Goal: Task Accomplishment & Management: Manage account settings

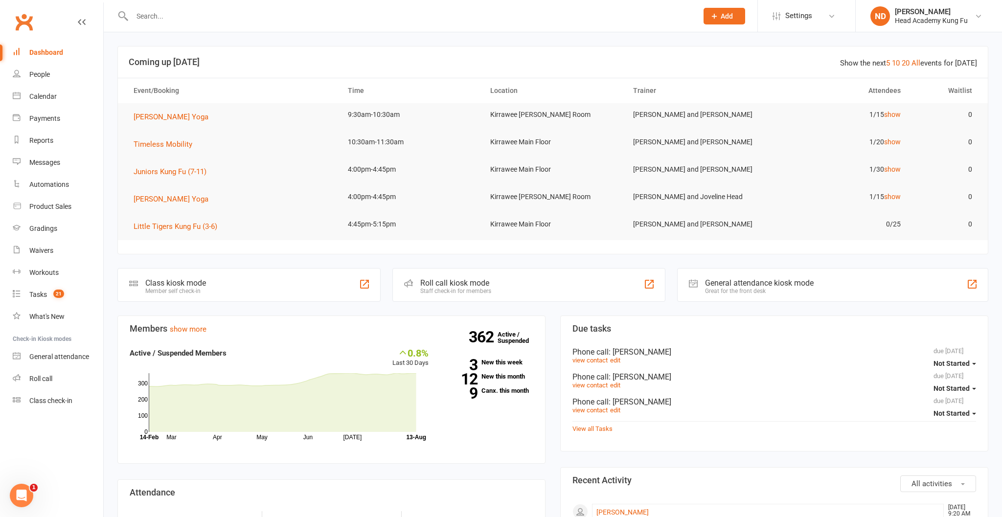
click at [184, 19] on input "text" at bounding box center [410, 16] width 562 height 14
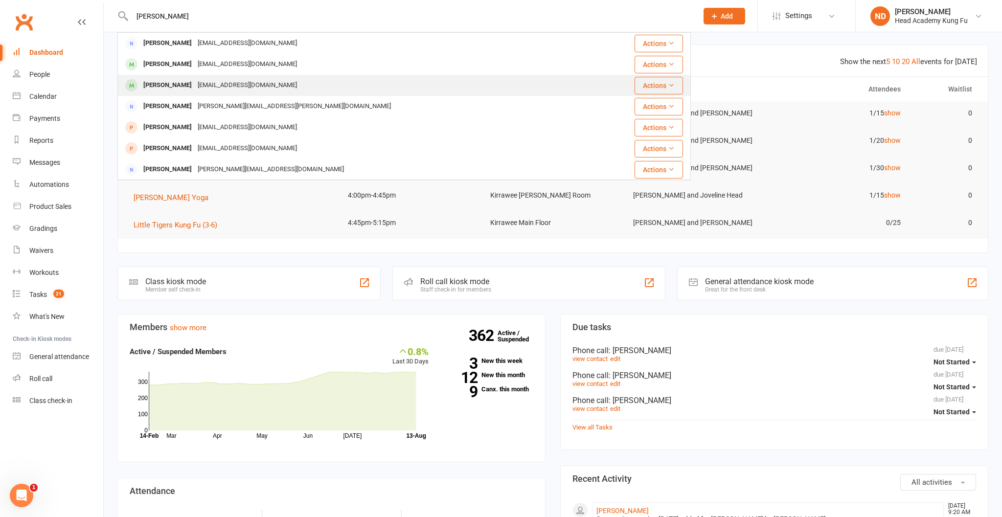
type input "[PERSON_NAME]"
click at [169, 82] on div "[PERSON_NAME]" at bounding box center [167, 85] width 54 height 14
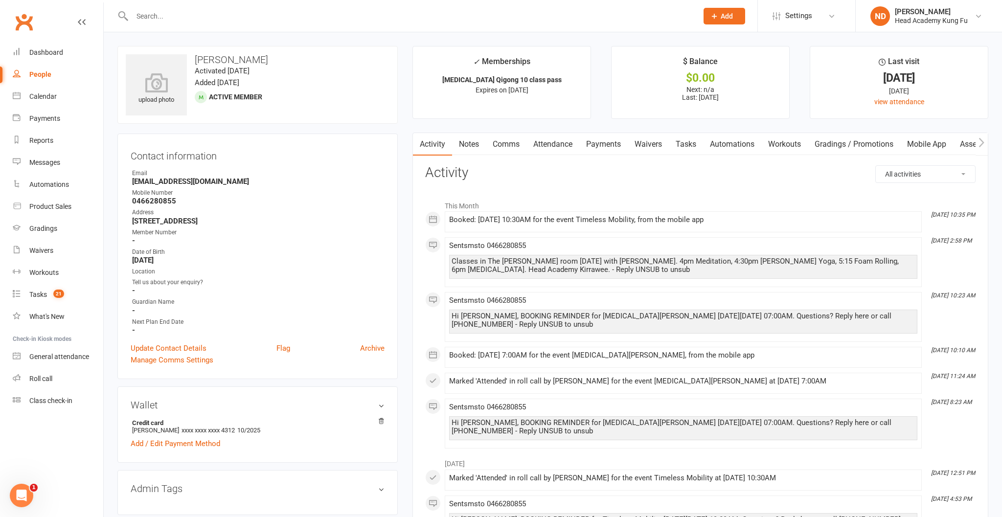
click at [612, 147] on link "Payments" at bounding box center [603, 144] width 48 height 22
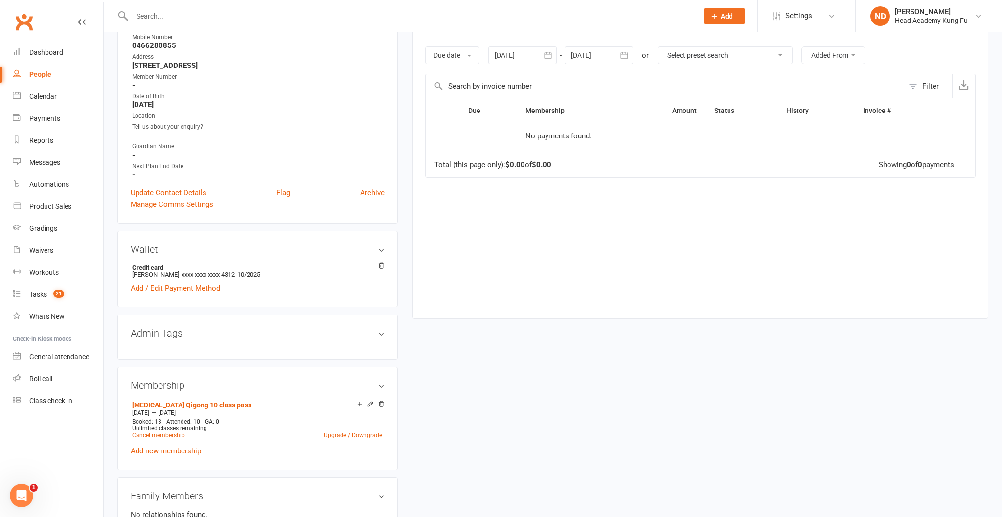
scroll to position [157, 0]
click at [350, 407] on li "[MEDICAL_DATA] Qigong 10 class pass [DATE] — [DATE] Booked: 13 Attended: 10 GA:…" at bounding box center [257, 418] width 255 height 43
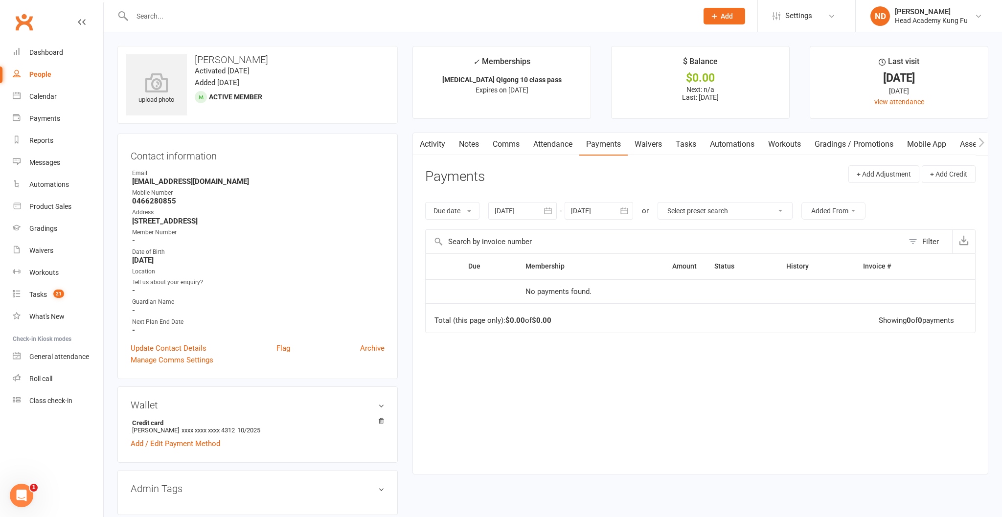
scroll to position [0, 0]
click at [474, 143] on link "Notes" at bounding box center [469, 144] width 34 height 22
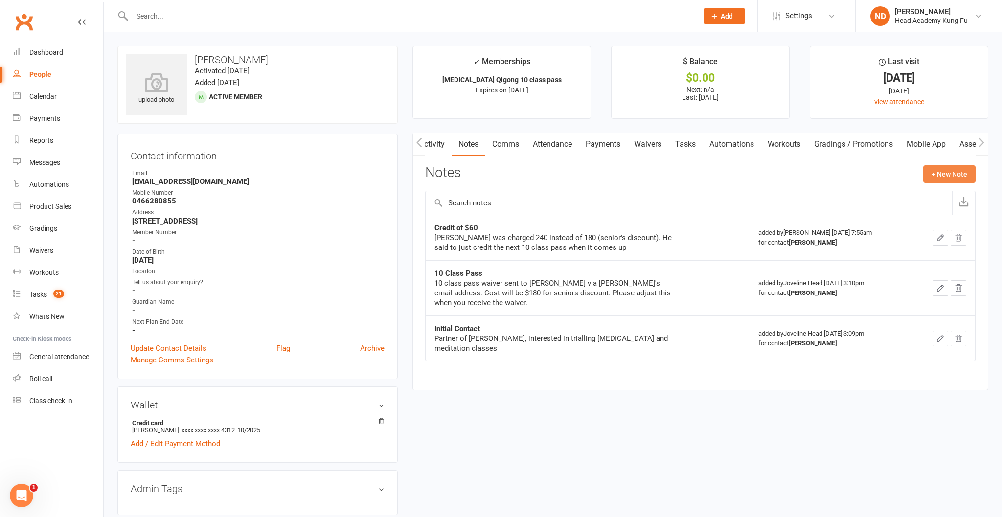
click at [943, 169] on button "+ New Note" at bounding box center [949, 174] width 52 height 18
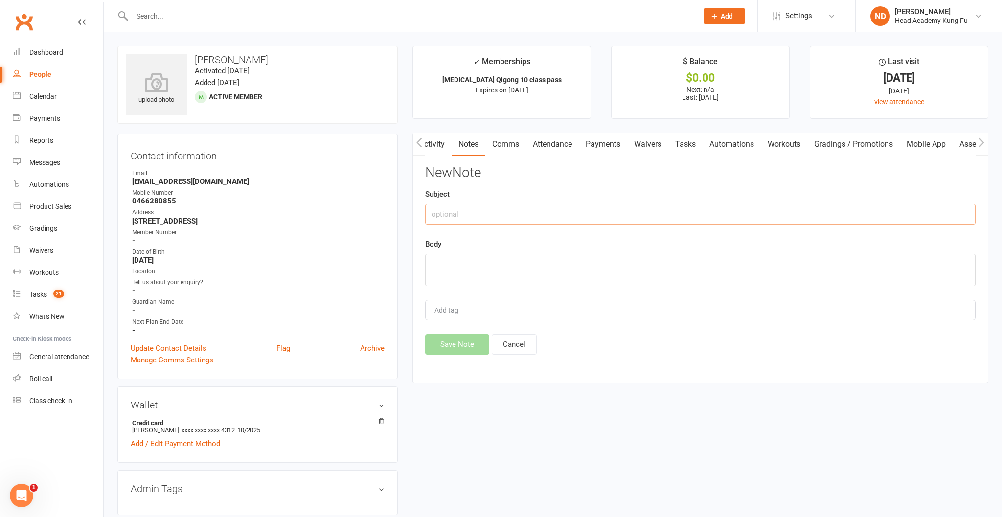
click at [613, 217] on input "text" at bounding box center [700, 214] width 550 height 21
type input "M"
type input "10 class pass paid for with $60 credit applied"
click at [527, 260] on textarea at bounding box center [700, 270] width 550 height 32
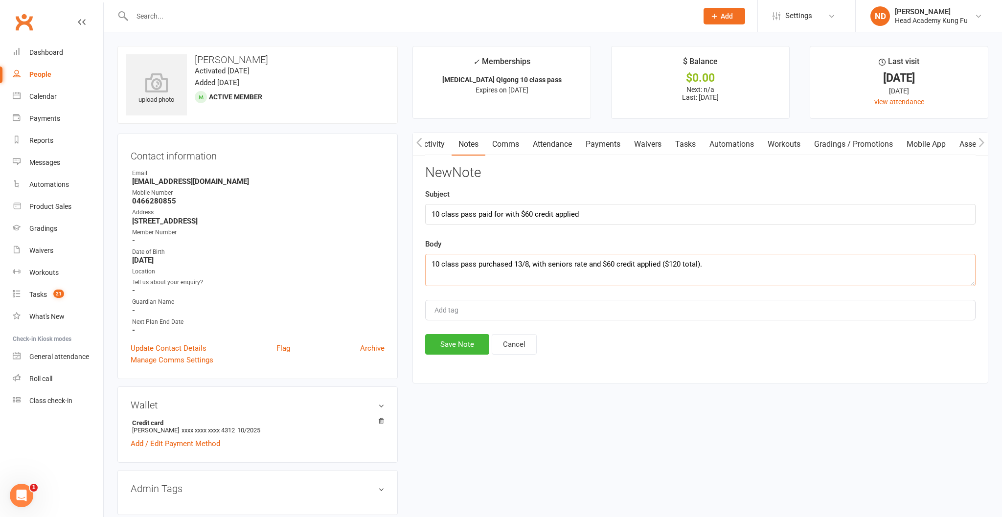
type textarea "10 class pass purchased 13/8, with seniors rate and $60 credit applied ($120 to…"
click at [467, 349] on button "Save Note" at bounding box center [457, 344] width 64 height 21
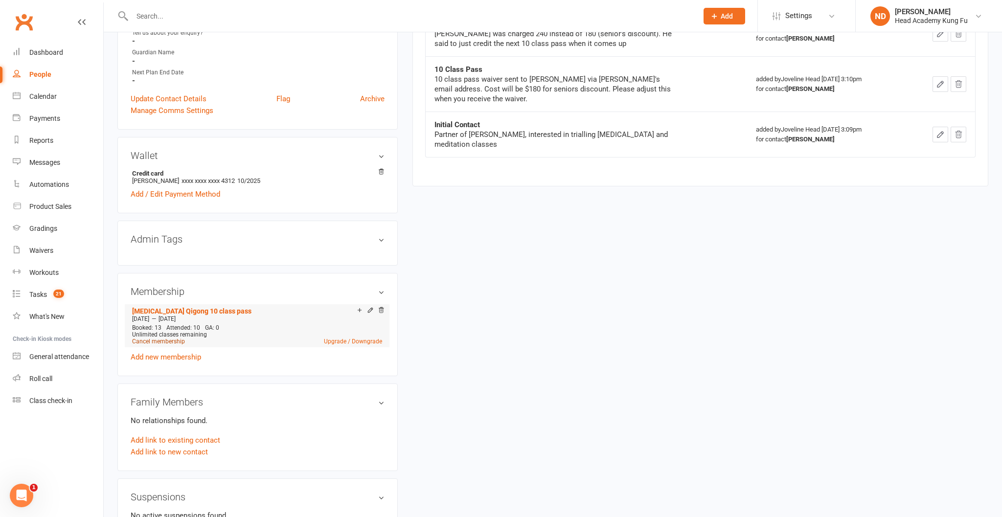
scroll to position [253, 0]
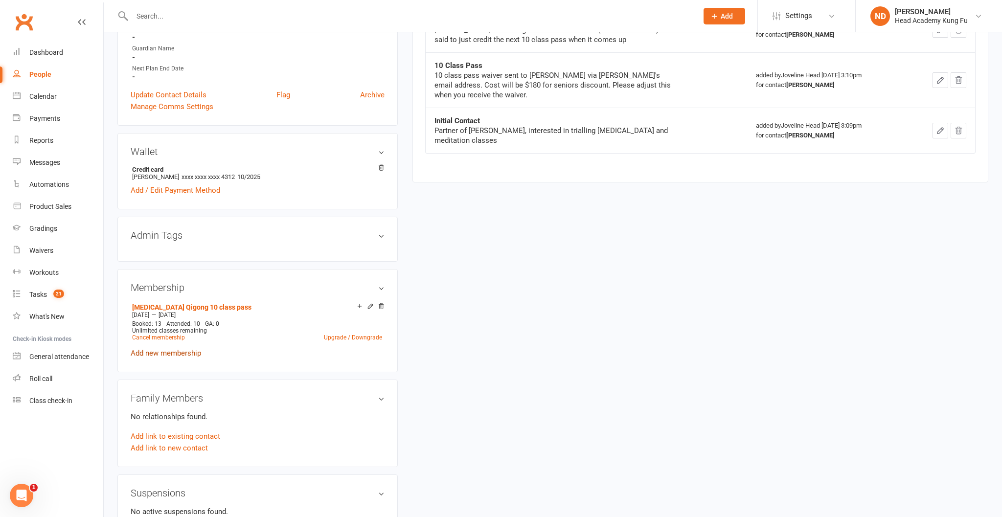
click at [171, 353] on link "Add new membership" at bounding box center [166, 353] width 70 height 9
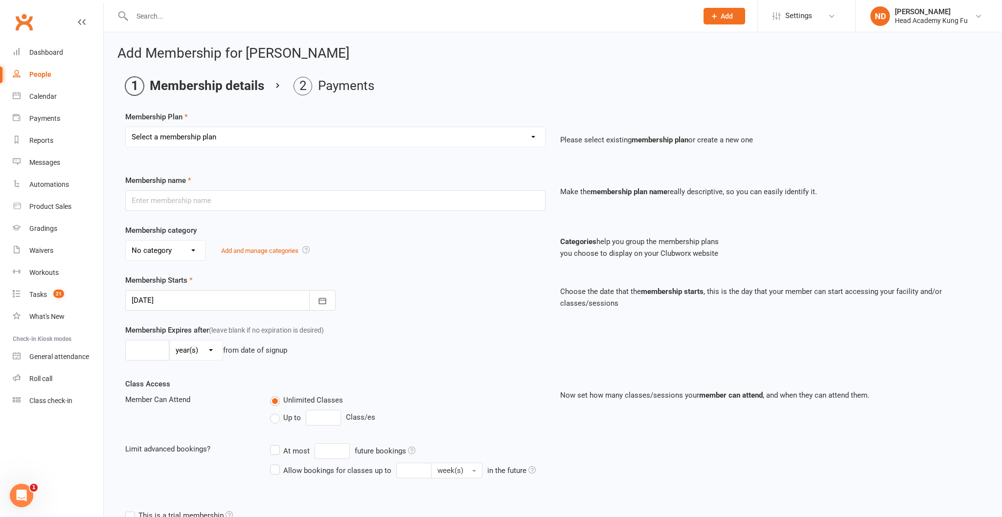
select select "20"
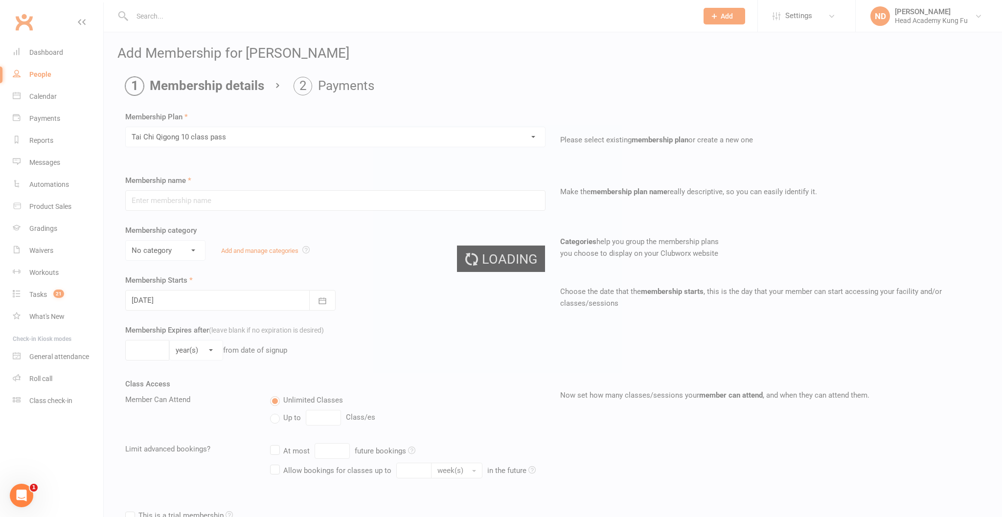
type input "[MEDICAL_DATA] Qigong 10 class pass"
select select "6"
type input "4"
select select "2"
type input "10"
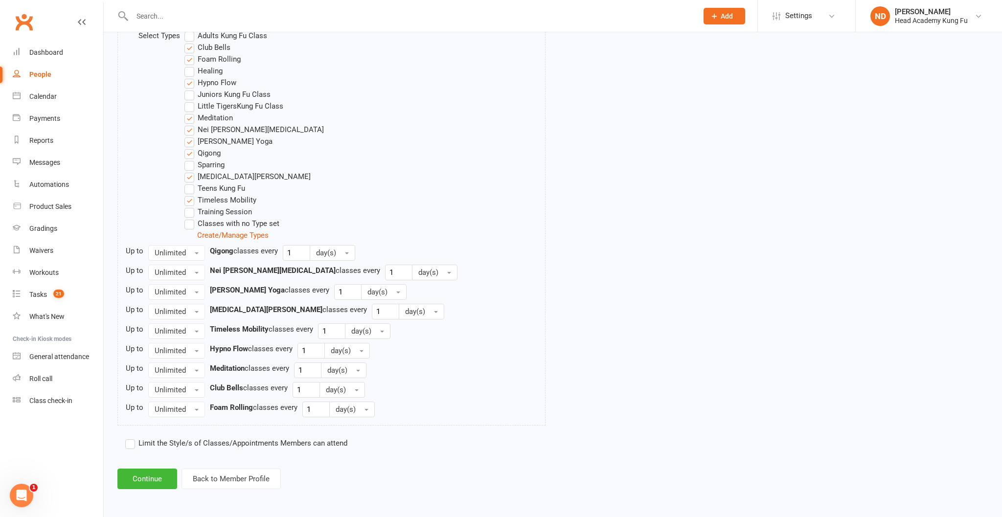
scroll to position [526, 0]
click at [197, 254] on span "button" at bounding box center [197, 253] width 4 height 2
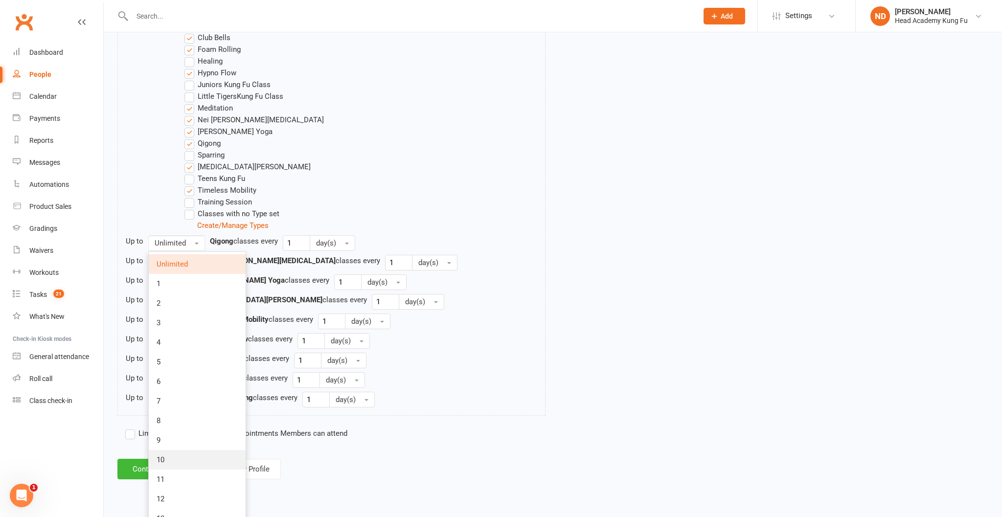
click at [228, 466] on link "10" at bounding box center [197, 460] width 97 height 20
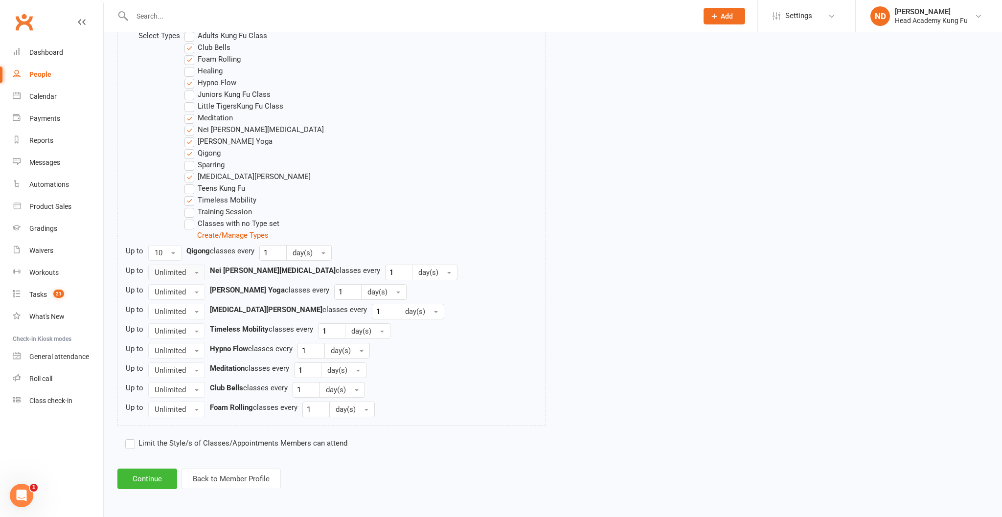
click at [197, 274] on button "Unlimited" at bounding box center [176, 273] width 57 height 16
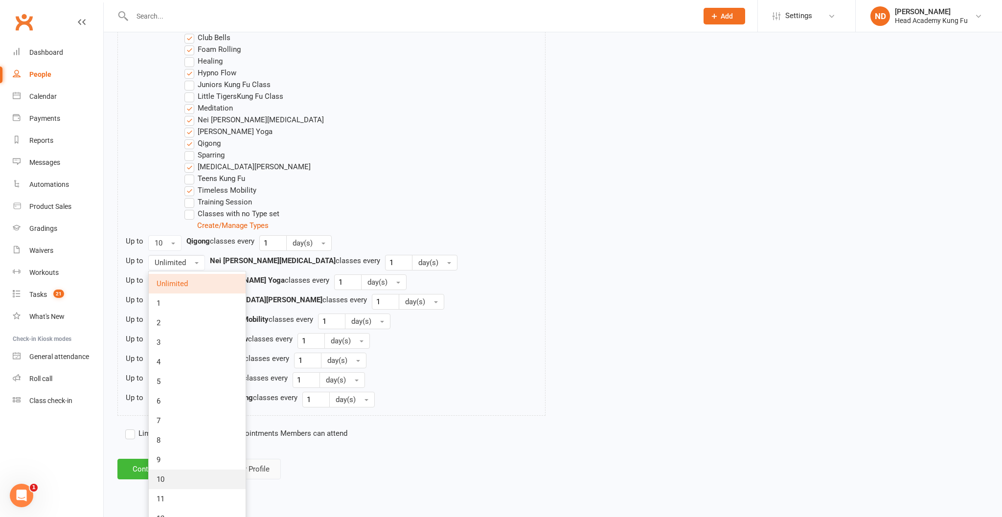
click at [216, 484] on link "10" at bounding box center [197, 480] width 97 height 20
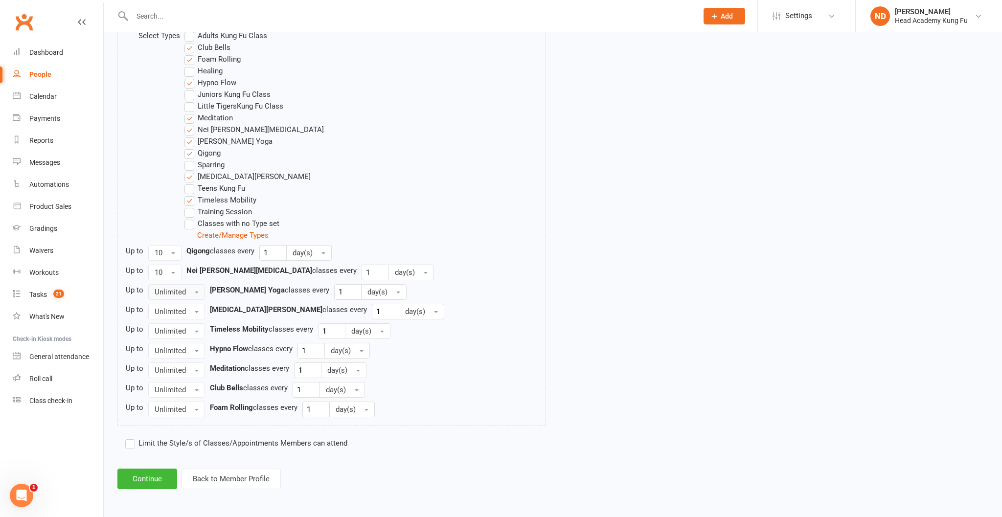
click at [195, 291] on button "Unlimited" at bounding box center [176, 292] width 57 height 16
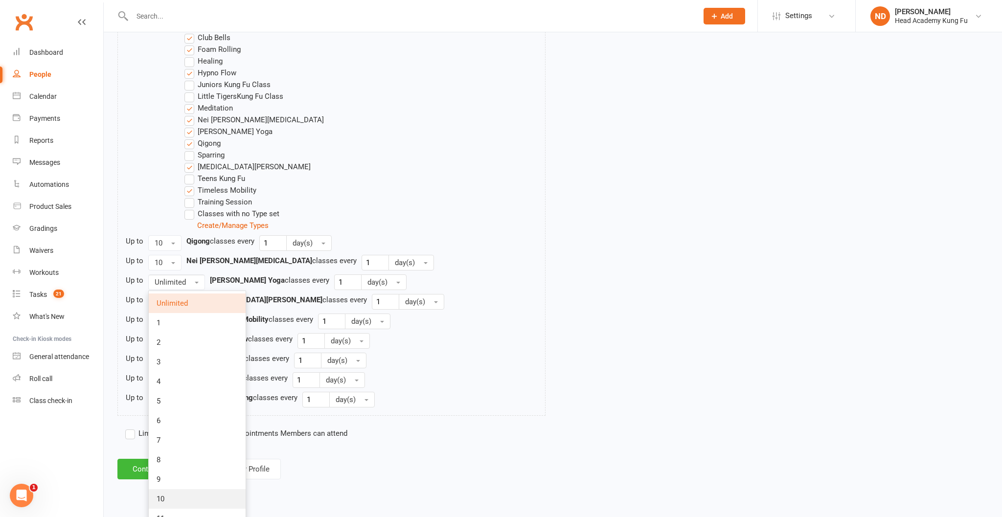
drag, startPoint x: 193, startPoint y: 506, endPoint x: 194, endPoint y: 500, distance: 5.5
click at [193, 506] on link "10" at bounding box center [197, 499] width 97 height 20
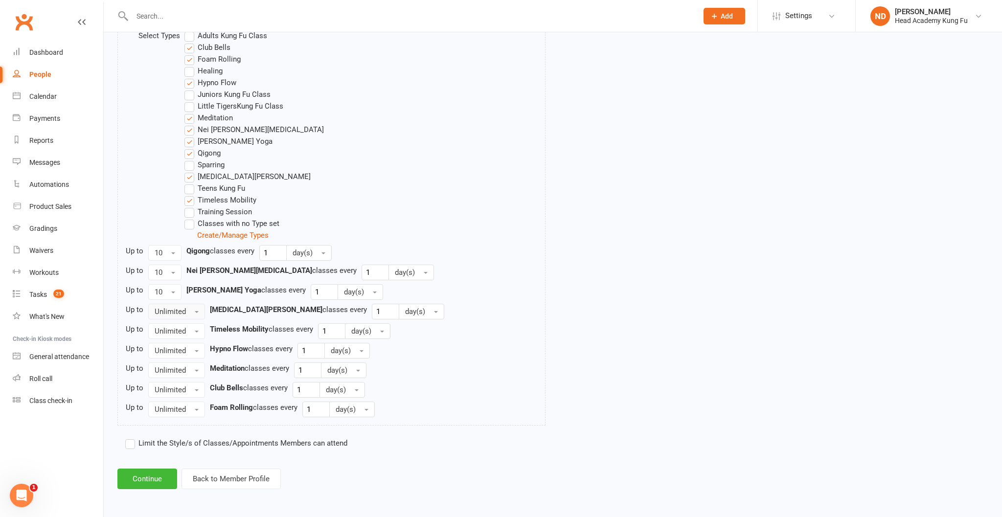
click at [195, 311] on span "button" at bounding box center [197, 312] width 4 height 2
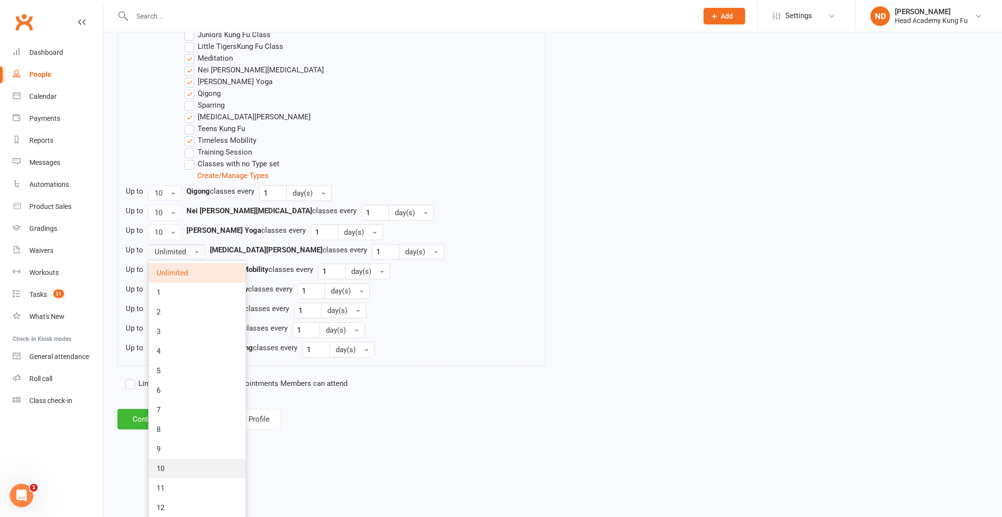
scroll to position [573, 0]
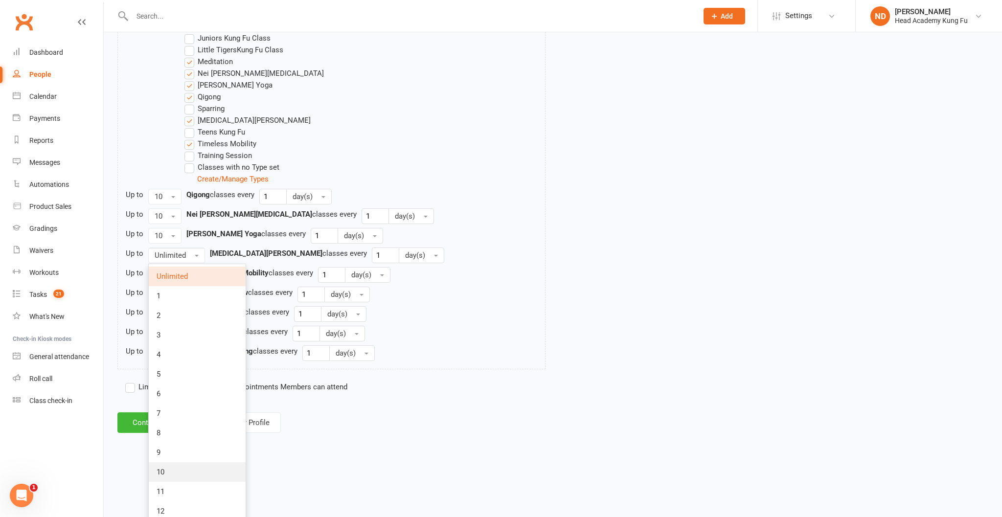
click at [190, 482] on link "10" at bounding box center [197, 472] width 97 height 20
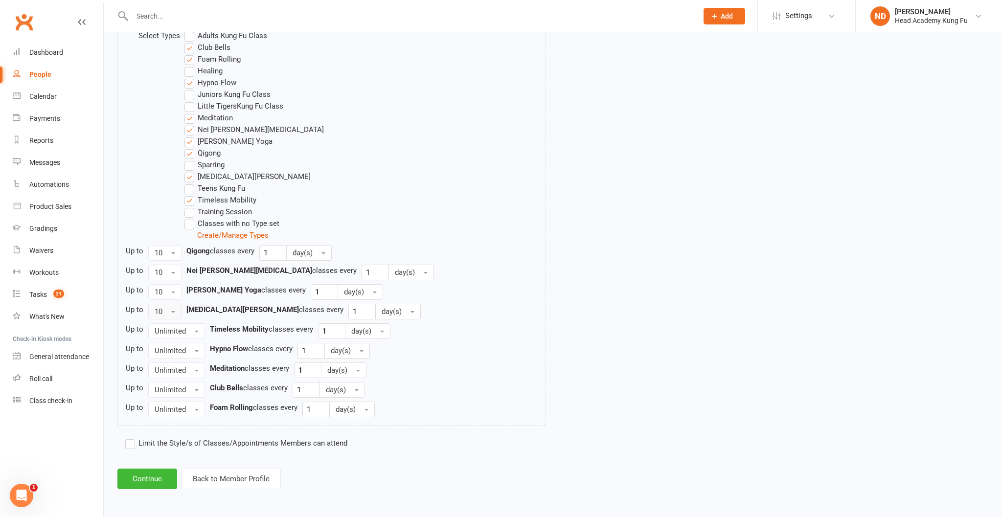
scroll to position [571, 0]
click at [171, 327] on span "Unlimited" at bounding box center [170, 331] width 31 height 9
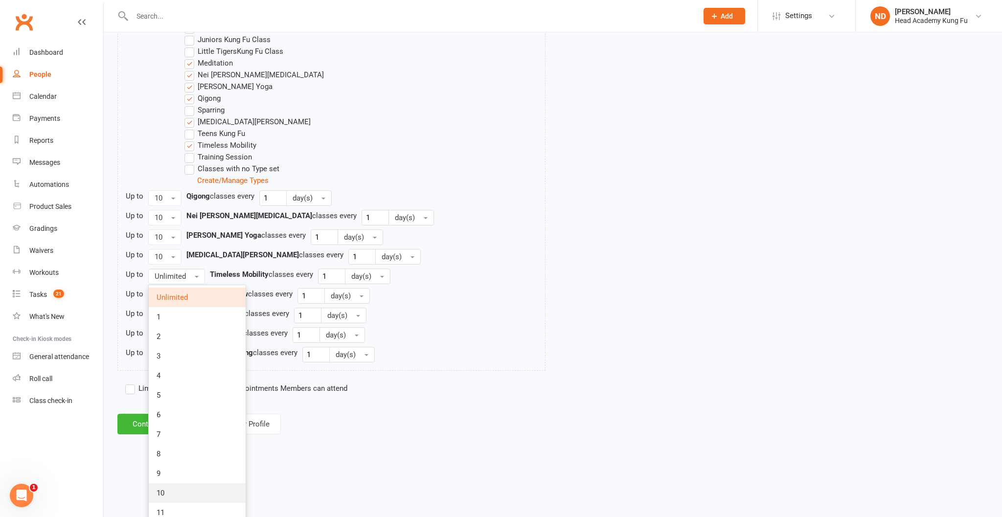
click at [188, 500] on link "10" at bounding box center [197, 493] width 97 height 20
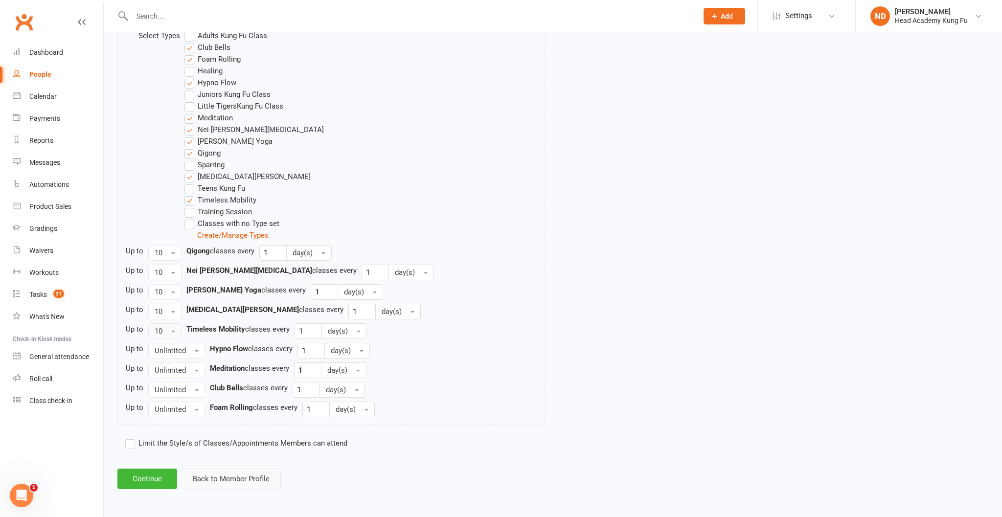
scroll to position [526, 0]
click at [193, 350] on button "Unlimited" at bounding box center [176, 351] width 57 height 16
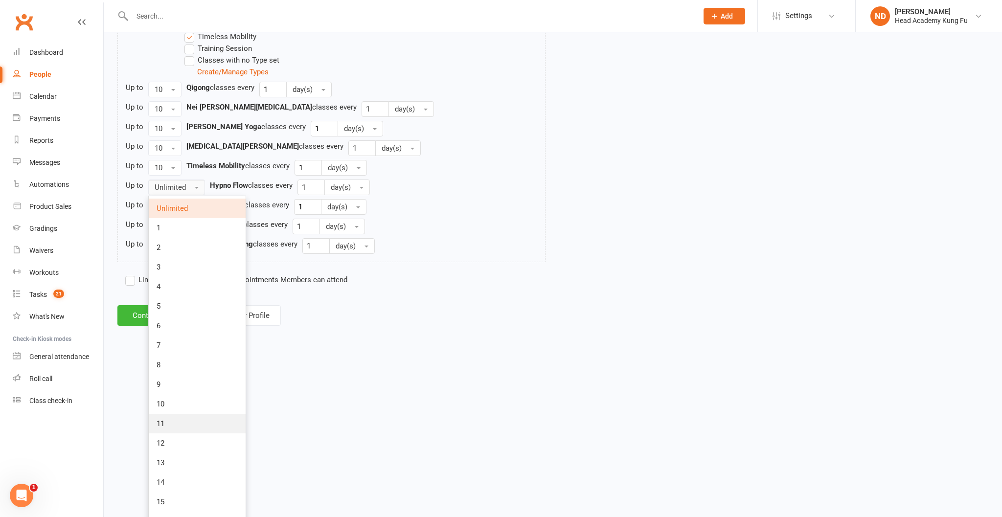
scroll to position [683, 0]
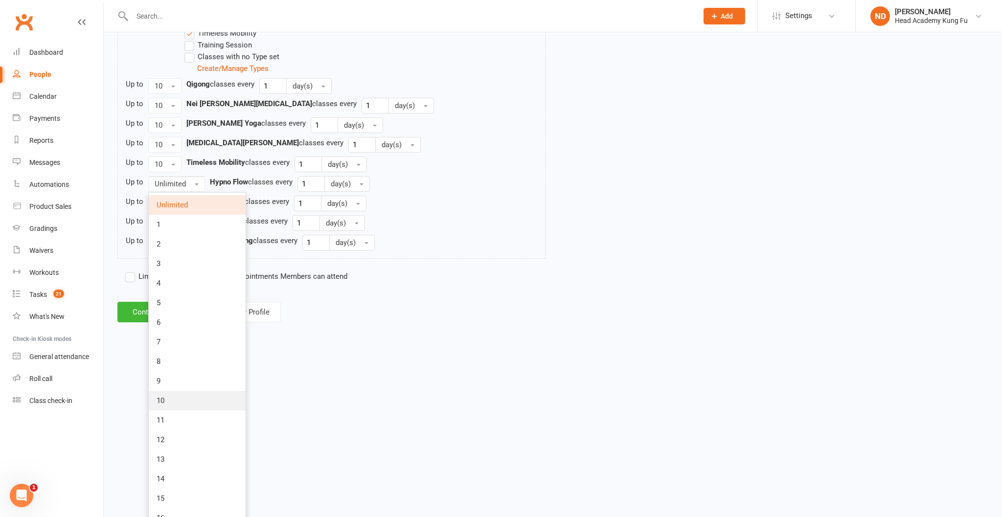
click at [207, 410] on link "10" at bounding box center [197, 401] width 97 height 20
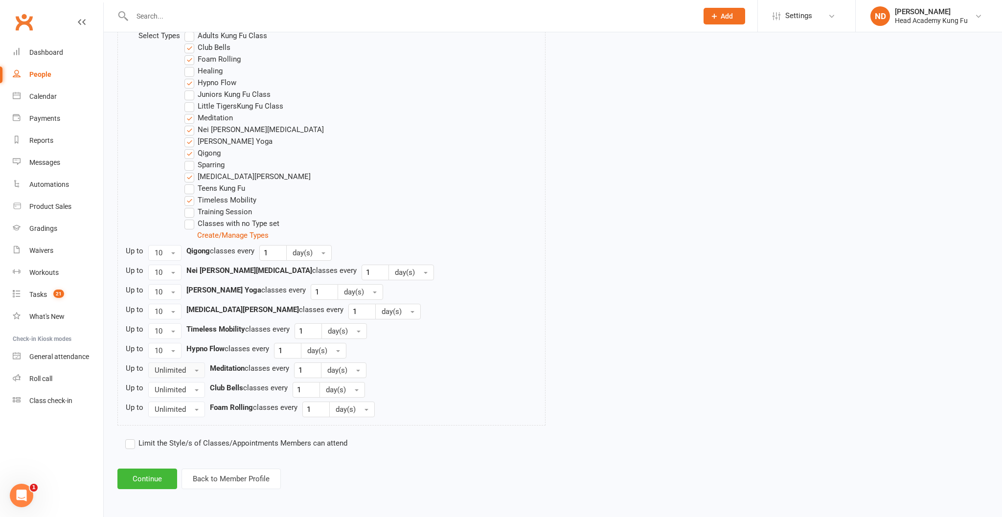
click at [178, 370] on span "Unlimited" at bounding box center [170, 370] width 31 height 9
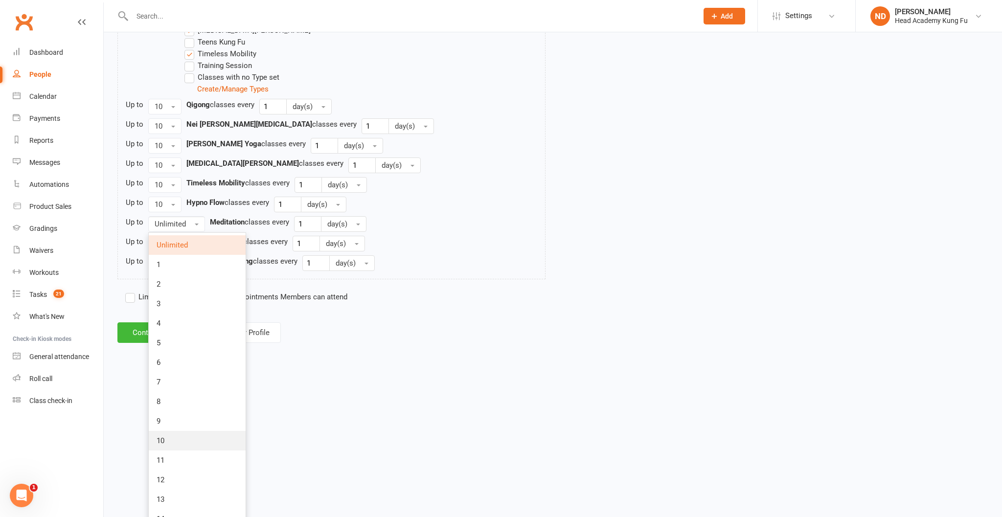
click at [192, 450] on link "10" at bounding box center [197, 441] width 97 height 20
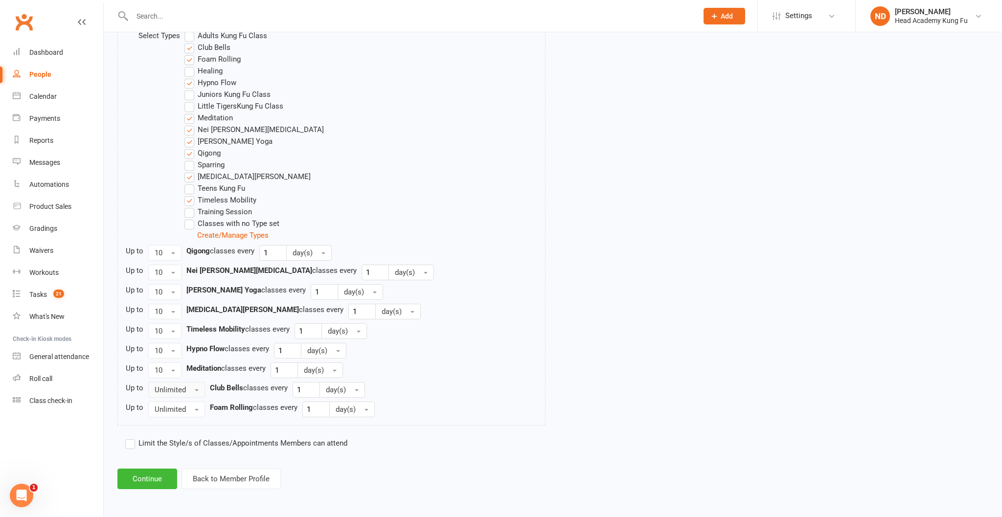
click at [182, 390] on span "Unlimited" at bounding box center [170, 389] width 31 height 9
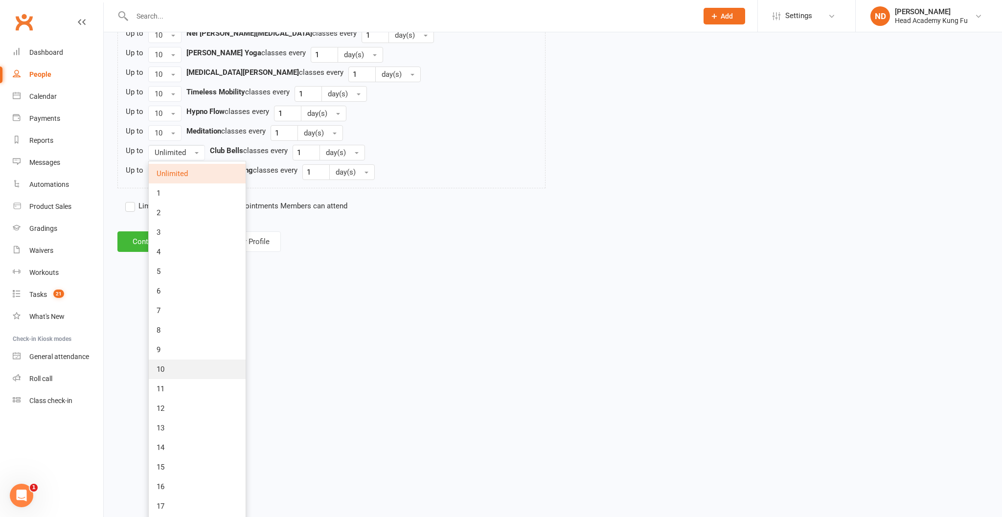
click at [194, 379] on link "10" at bounding box center [197, 369] width 97 height 20
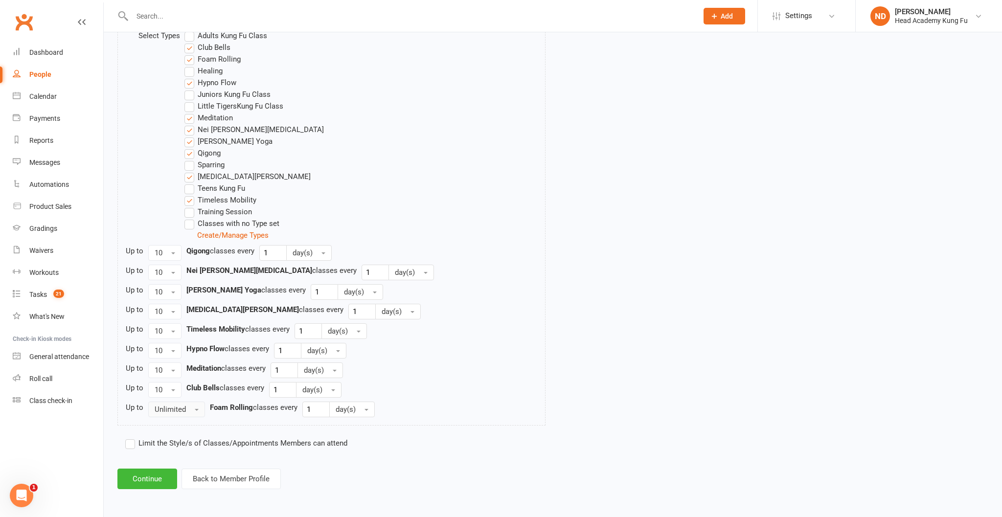
click at [188, 410] on button "Unlimited" at bounding box center [176, 410] width 57 height 16
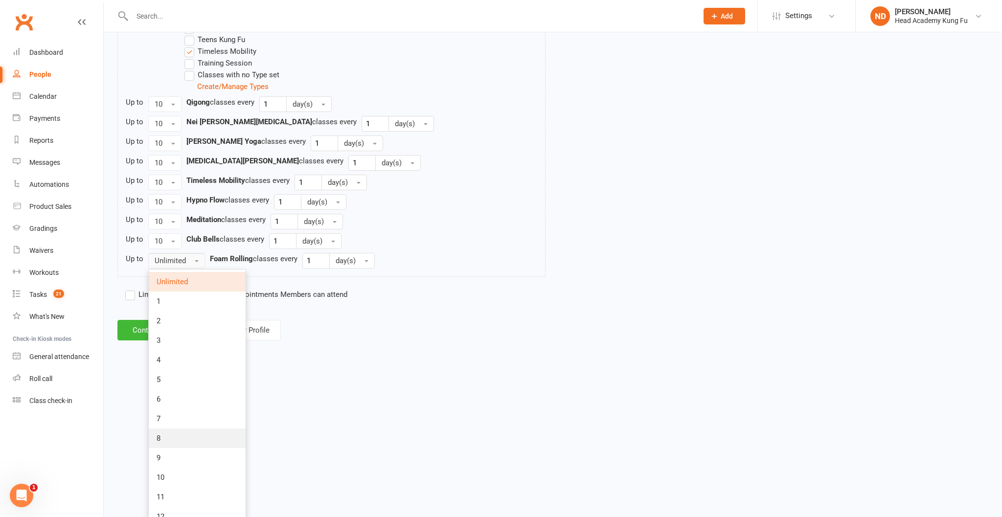
scroll to position [665, 0]
click at [205, 481] on link "10" at bounding box center [197, 478] width 97 height 20
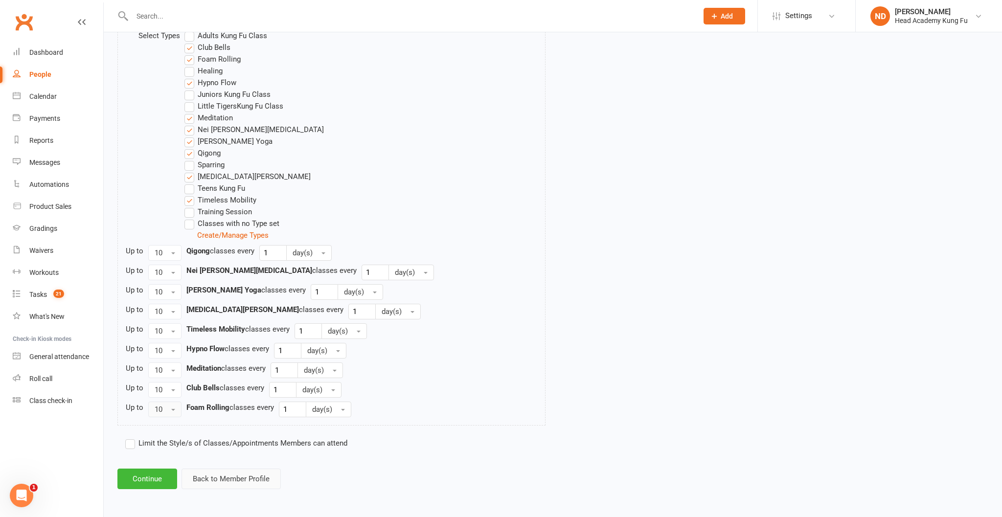
scroll to position [526, 0]
click at [323, 252] on button "day(s)" at bounding box center [308, 253] width 45 height 16
click at [327, 314] on link "month(s)" at bounding box center [335, 313] width 97 height 20
click at [388, 273] on button "day(s)" at bounding box center [410, 273] width 45 height 16
click at [397, 333] on span "month(s)" at bounding box center [412, 332] width 30 height 9
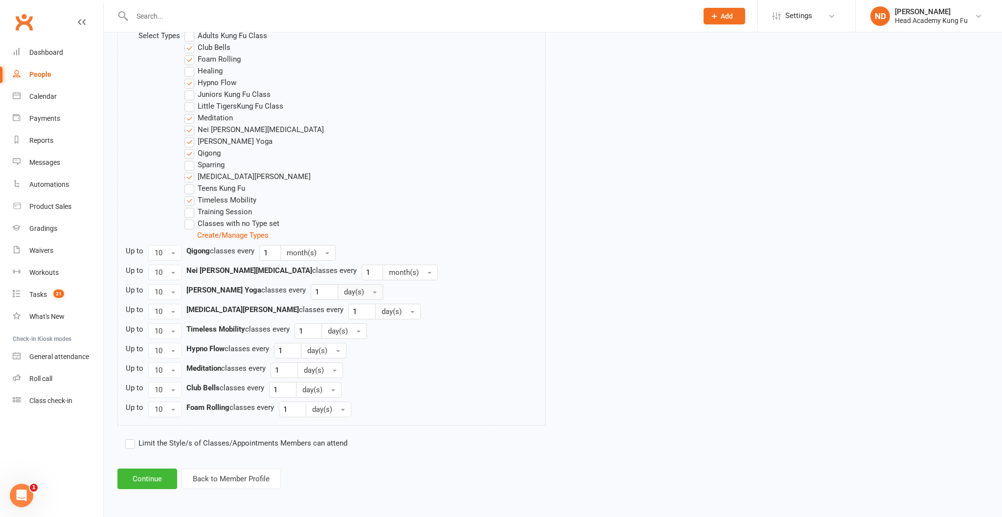
click at [373, 293] on span "button" at bounding box center [375, 293] width 4 height 2
click at [346, 353] on span "month(s)" at bounding box center [361, 352] width 30 height 9
click at [354, 332] on button "day(s)" at bounding box center [343, 331] width 45 height 16
click at [376, 390] on link "month(s)" at bounding box center [370, 391] width 97 height 20
click at [381, 315] on span "day(s)" at bounding box center [391, 311] width 20 height 9
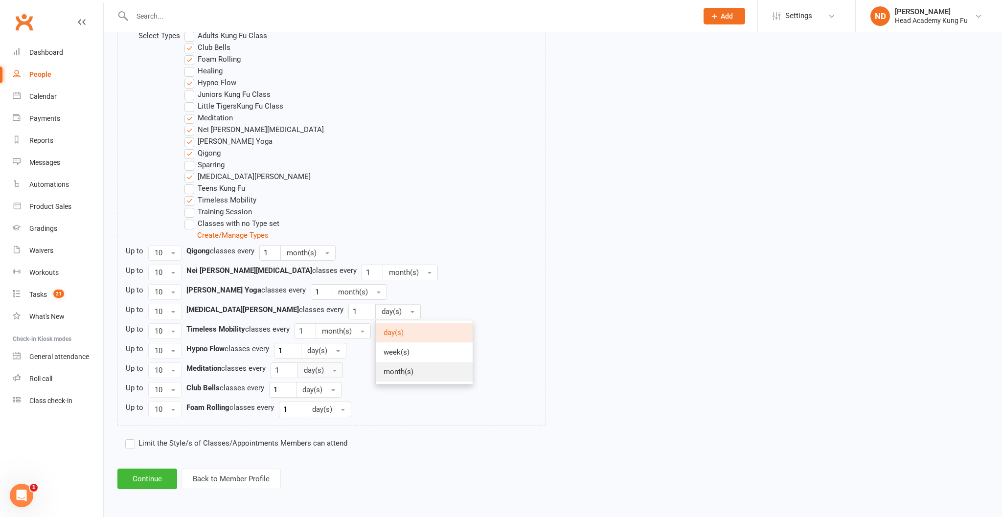
click at [376, 365] on link "month(s)" at bounding box center [424, 372] width 97 height 20
click at [340, 350] on span "button" at bounding box center [338, 351] width 4 height 2
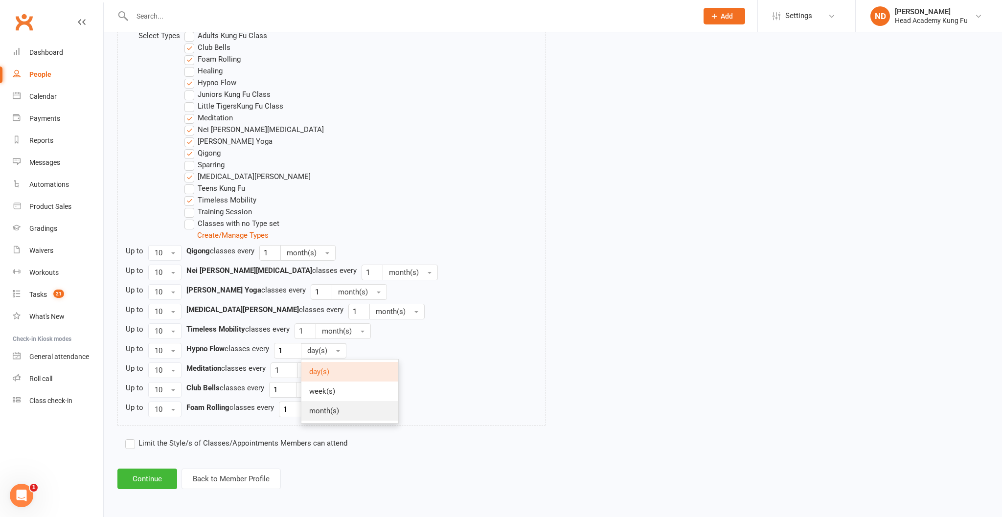
click at [343, 410] on link "month(s)" at bounding box center [349, 411] width 97 height 20
click at [336, 369] on button "day(s)" at bounding box center [319, 370] width 45 height 16
click at [348, 428] on link "month(s)" at bounding box center [346, 431] width 97 height 20
click at [339, 396] on button "day(s)" at bounding box center [318, 390] width 45 height 16
click at [336, 443] on link "month(s)" at bounding box center [344, 450] width 97 height 20
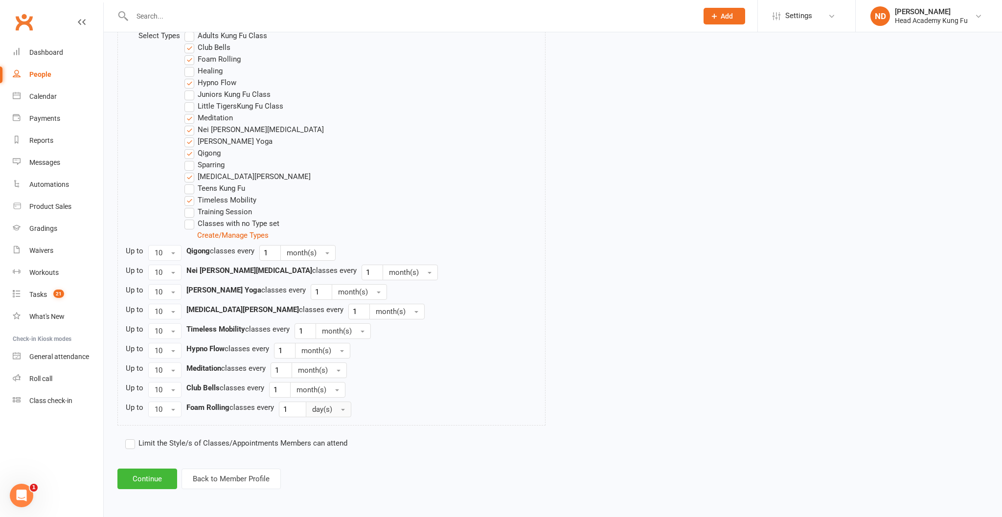
click at [341, 412] on button "day(s)" at bounding box center [328, 410] width 45 height 16
click at [340, 465] on span "month(s)" at bounding box center [329, 469] width 30 height 9
click at [275, 248] on input "1" at bounding box center [270, 253] width 22 height 16
type input "1"
type input "4"
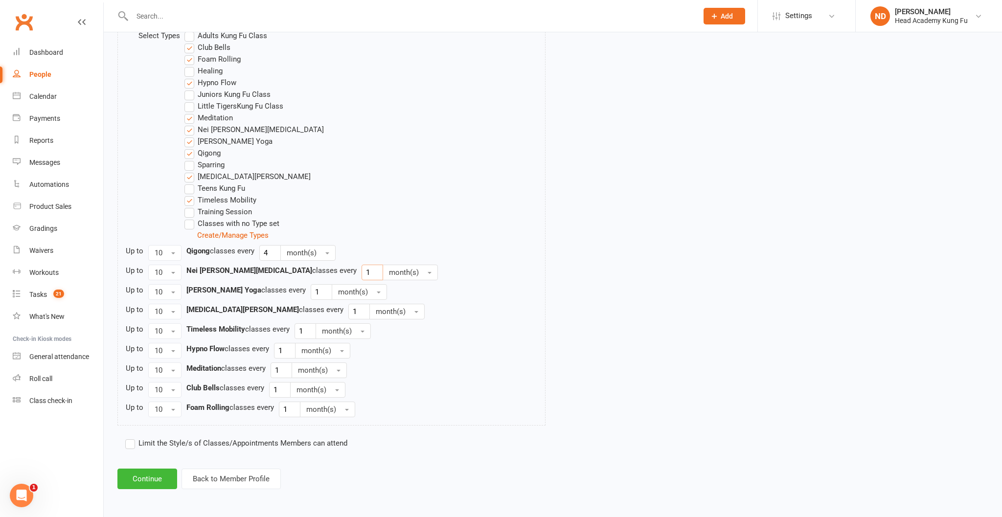
click at [361, 273] on input "1" at bounding box center [372, 273] width 22 height 16
type input "4"
click at [311, 292] on input "1" at bounding box center [322, 292] width 22 height 16
type input "4"
click at [348, 314] on input "1" at bounding box center [359, 312] width 22 height 16
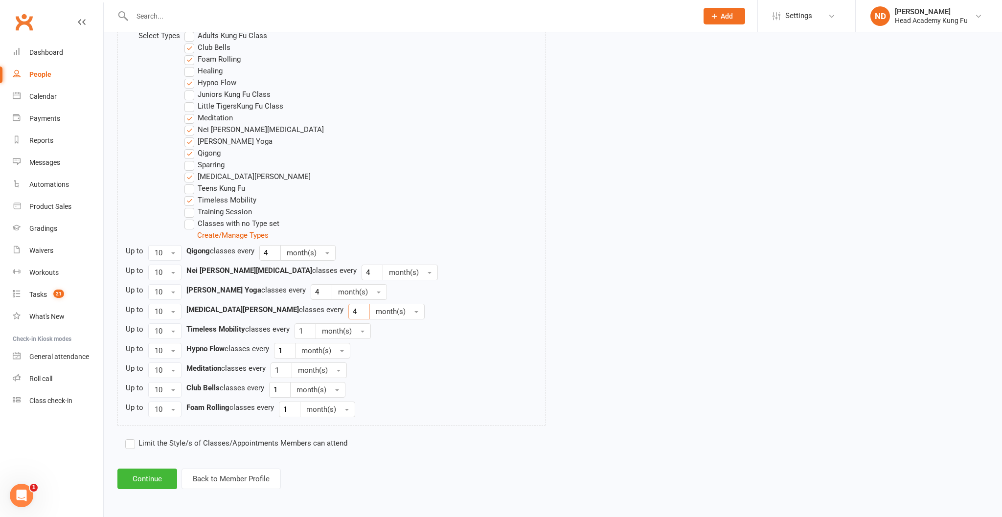
type input "4"
click at [305, 332] on input "1" at bounding box center [305, 331] width 22 height 16
type input "4"
click at [283, 348] on input "1" at bounding box center [285, 351] width 22 height 16
type input "4"
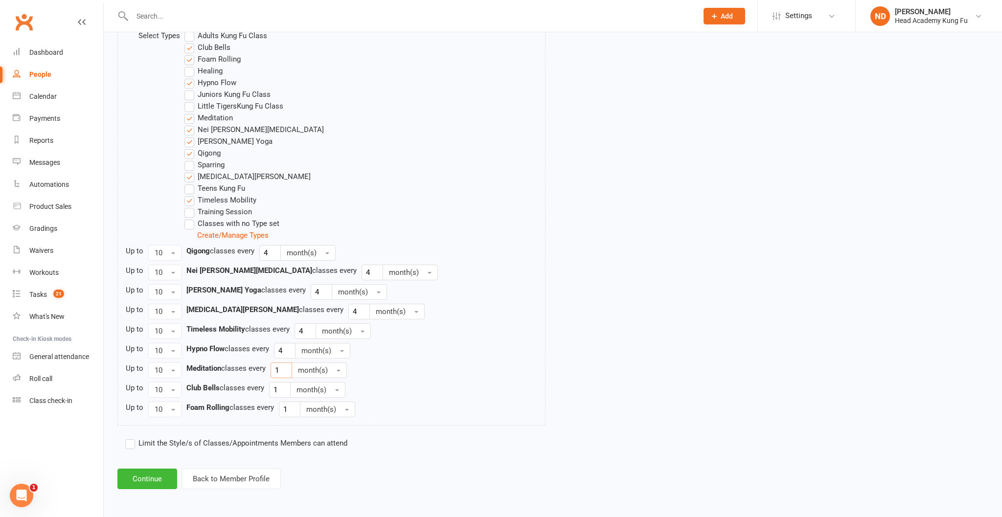
click at [281, 371] on input "1" at bounding box center [281, 370] width 22 height 16
type input "4"
drag, startPoint x: 272, startPoint y: 389, endPoint x: 284, endPoint y: 388, distance: 11.3
click at [284, 388] on input "1" at bounding box center [280, 390] width 22 height 16
type input "4"
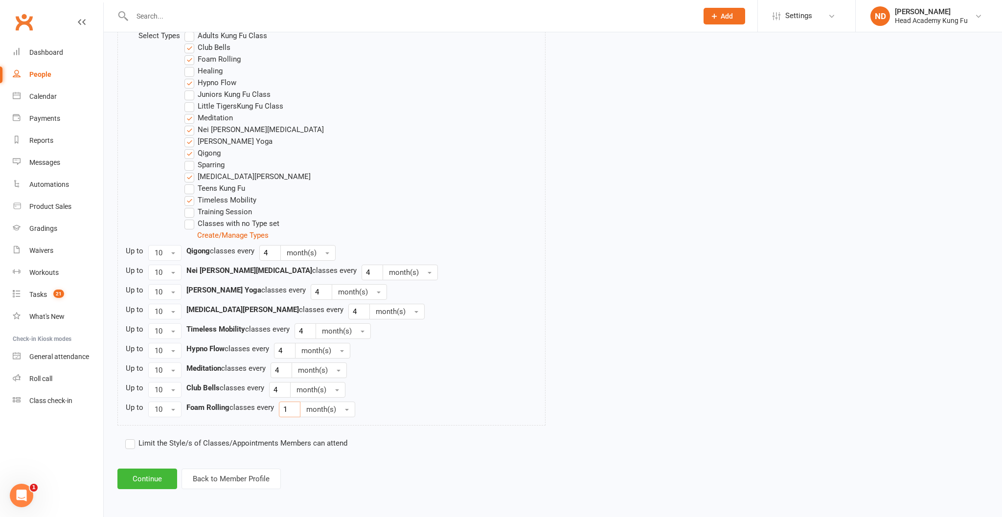
drag, startPoint x: 283, startPoint y: 406, endPoint x: 293, endPoint y: 406, distance: 9.8
click at [292, 406] on input "1" at bounding box center [290, 410] width 22 height 16
type input "4"
click at [132, 448] on label "Limit the Style/s of Classes/Appointments Members can attend" at bounding box center [236, 443] width 222 height 12
click at [132, 437] on input "Limit the Style/s of Classes/Appointments Members can attend" at bounding box center [128, 437] width 6 height 0
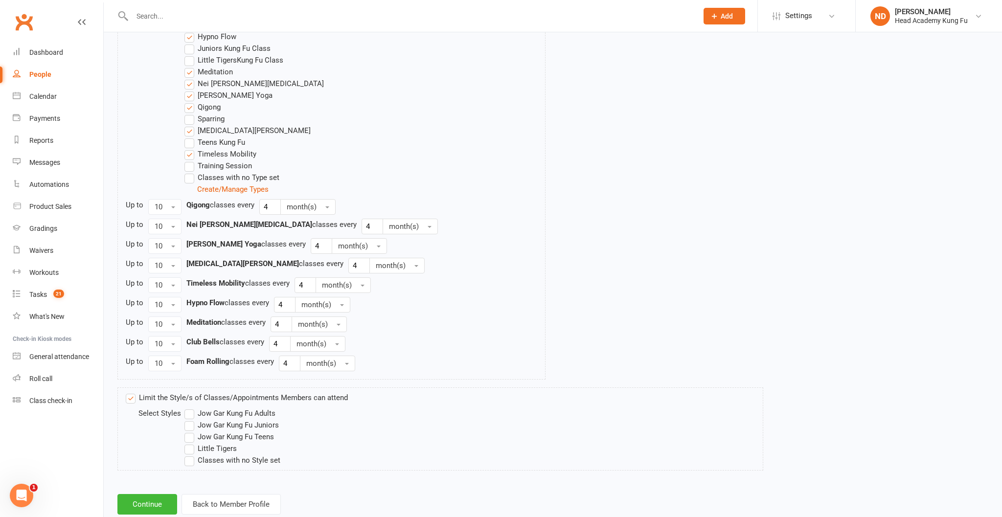
scroll to position [564, 0]
click at [127, 401] on label "Limit the Style/s of Classes/Appointments Members can attend" at bounding box center [237, 395] width 222 height 12
click at [127, 389] on input "Limit the Style/s of Classes/Appointments Members can attend" at bounding box center [129, 389] width 6 height 0
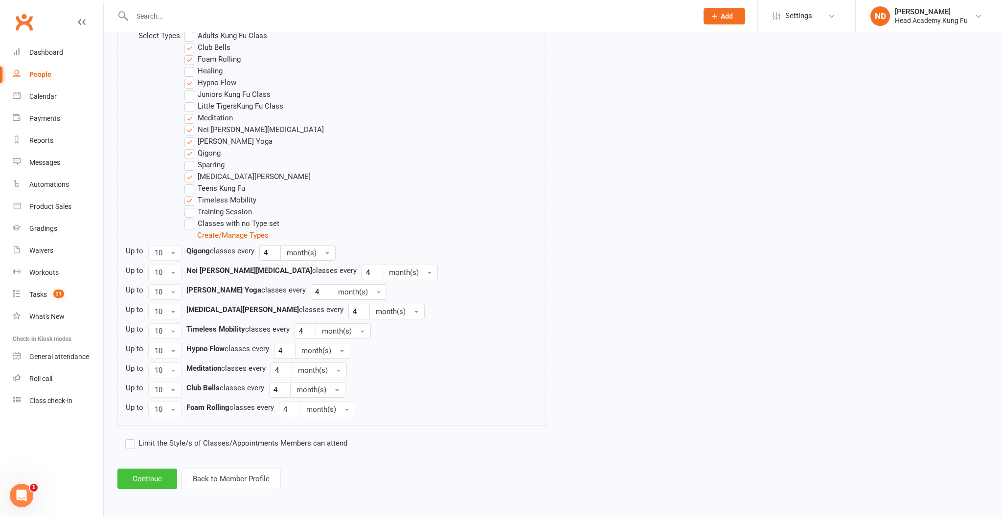
click at [145, 476] on button "Continue" at bounding box center [147, 479] width 60 height 21
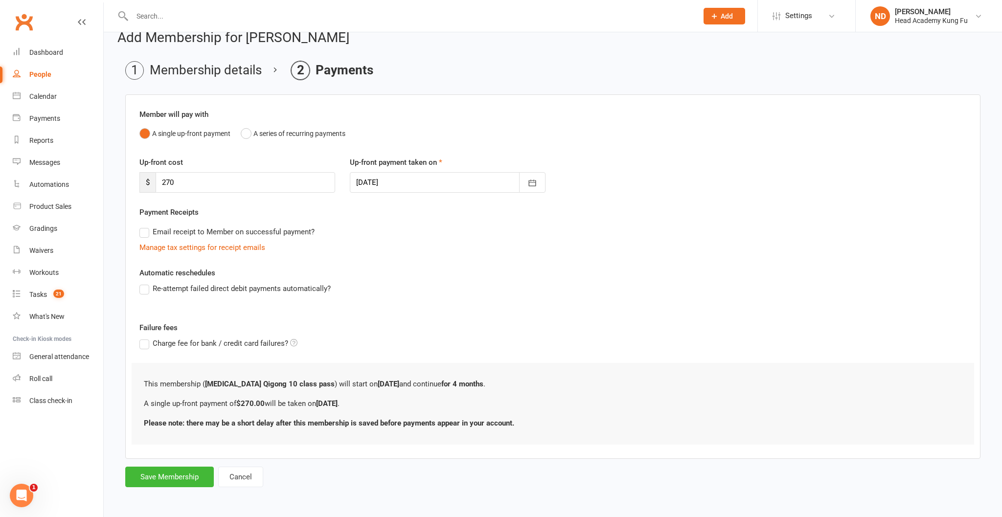
scroll to position [0, 0]
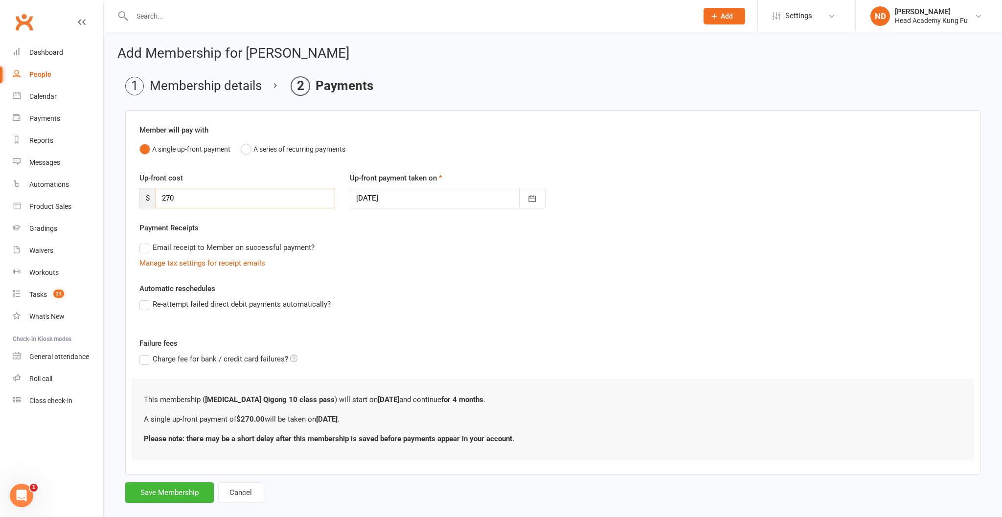
click at [176, 202] on input "270" at bounding box center [245, 198] width 179 height 21
type input "2"
type input "180"
click at [168, 495] on button "Save Membership" at bounding box center [169, 492] width 89 height 21
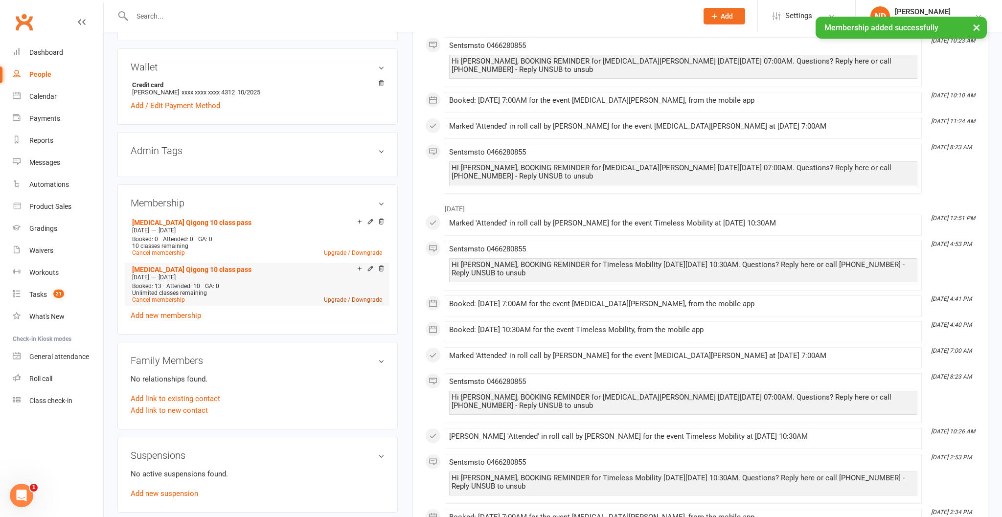
scroll to position [338, 0]
click at [381, 270] on icon at bounding box center [381, 268] width 7 height 7
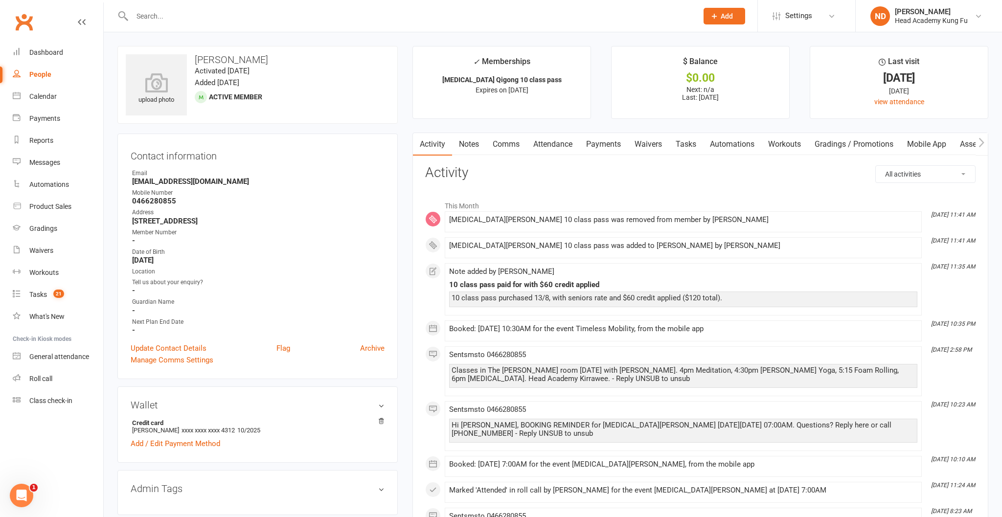
scroll to position [0, 0]
click at [44, 98] on div "Calendar" at bounding box center [42, 96] width 27 height 8
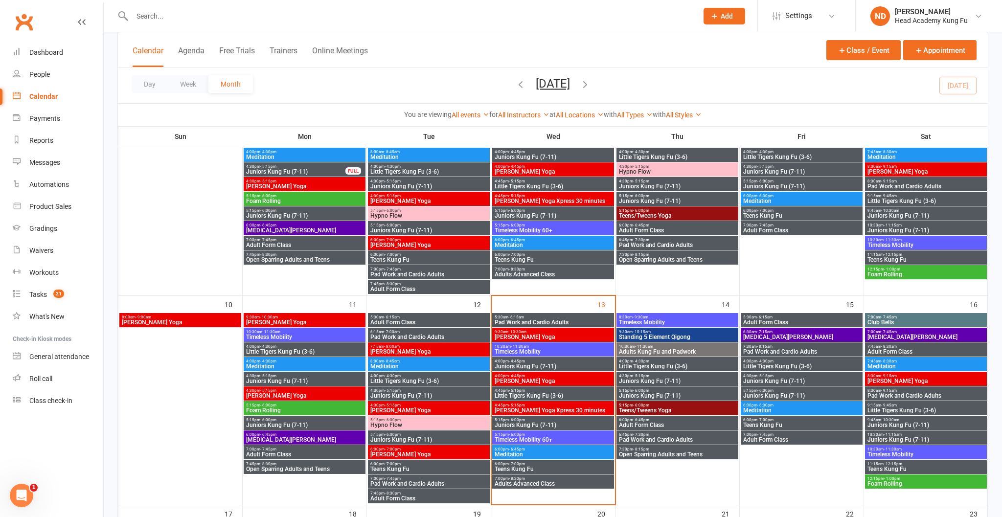
scroll to position [330, 0]
click at [562, 334] on span "9:30am - 10:30am" at bounding box center [553, 332] width 118 height 4
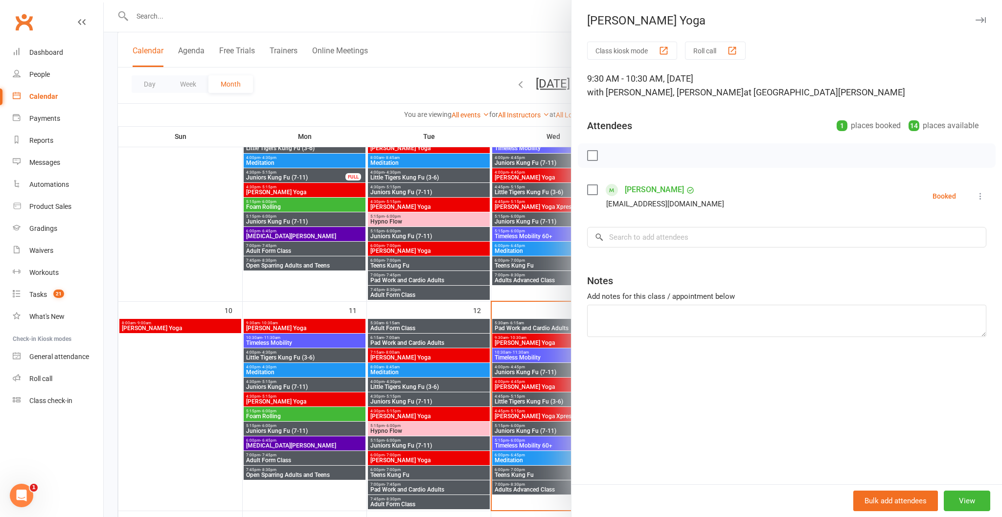
scroll to position [324, 0]
click at [977, 18] on icon "button" at bounding box center [980, 20] width 10 height 6
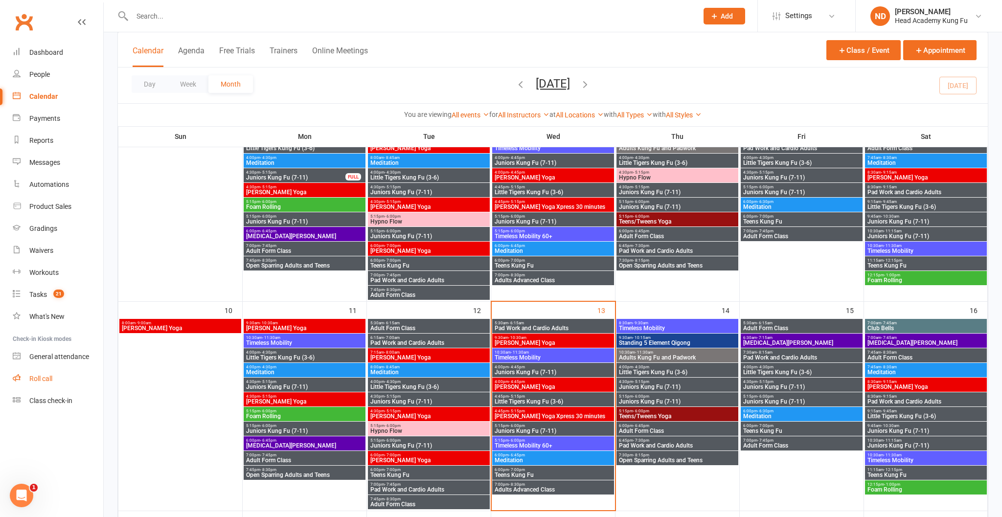
click at [54, 375] on link "Roll call" at bounding box center [58, 379] width 90 height 22
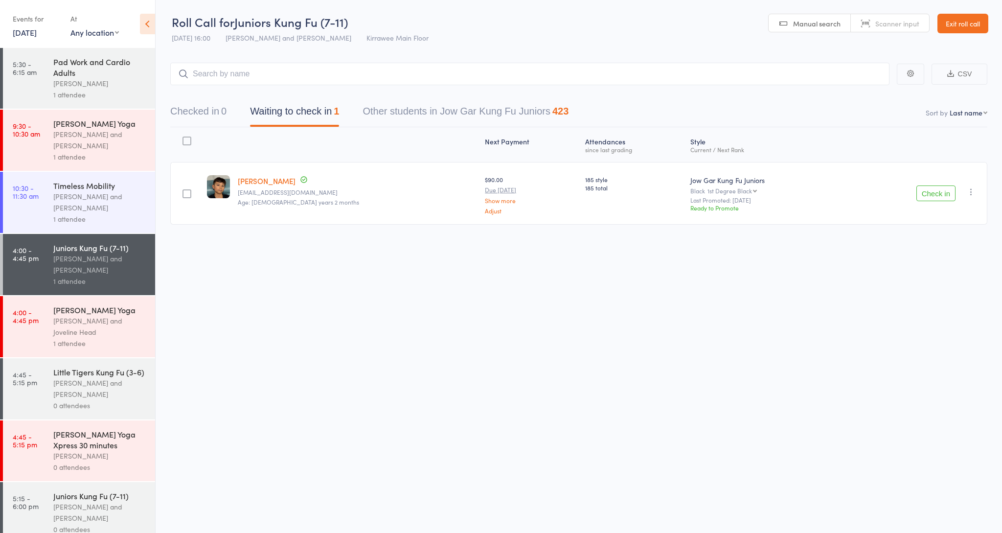
click at [81, 126] on div "[PERSON_NAME] Yoga" at bounding box center [99, 123] width 93 height 11
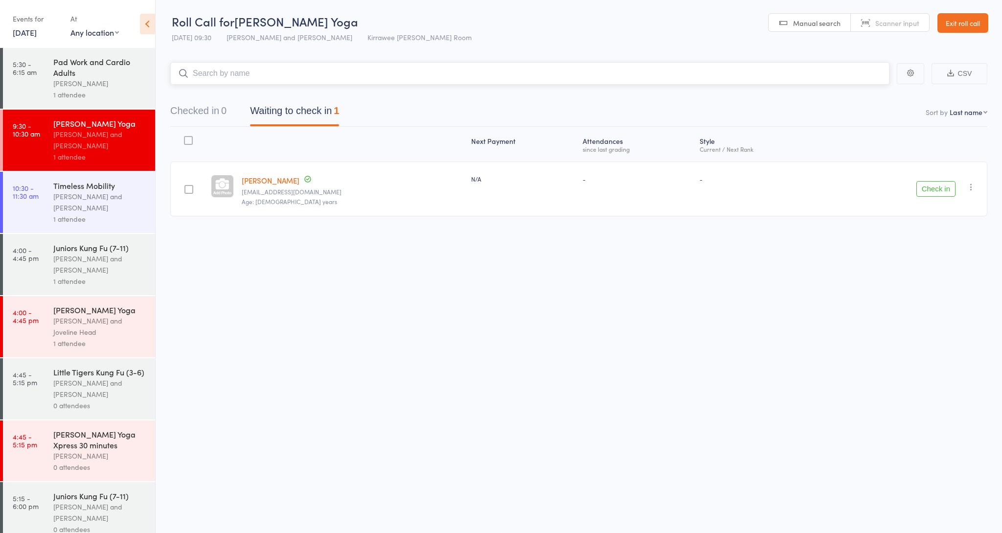
scroll to position [0, 0]
click at [938, 188] on button "Check in" at bounding box center [935, 189] width 39 height 16
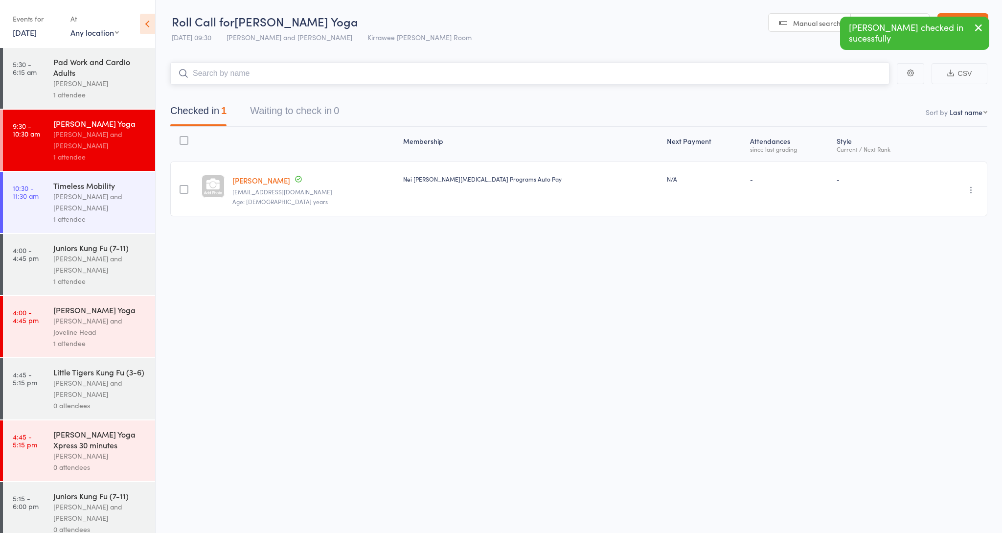
click at [681, 76] on input "search" at bounding box center [529, 73] width 719 height 22
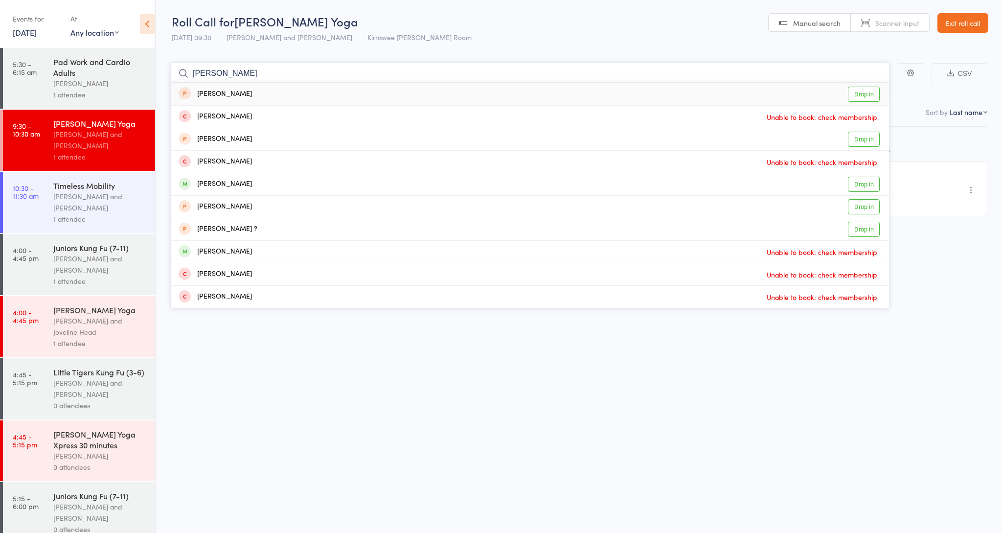
type input "Nathan"
drag, startPoint x: 859, startPoint y: 87, endPoint x: 863, endPoint y: 183, distance: 96.4
click at [863, 183] on link "Drop in" at bounding box center [864, 184] width 32 height 15
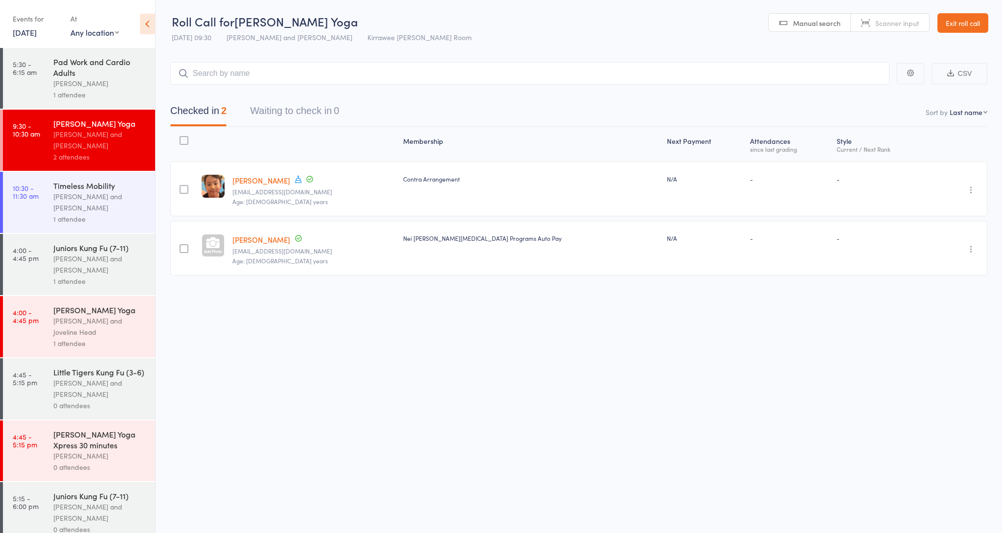
click at [119, 196] on div "[PERSON_NAME] and [PERSON_NAME]" at bounding box center [99, 202] width 93 height 22
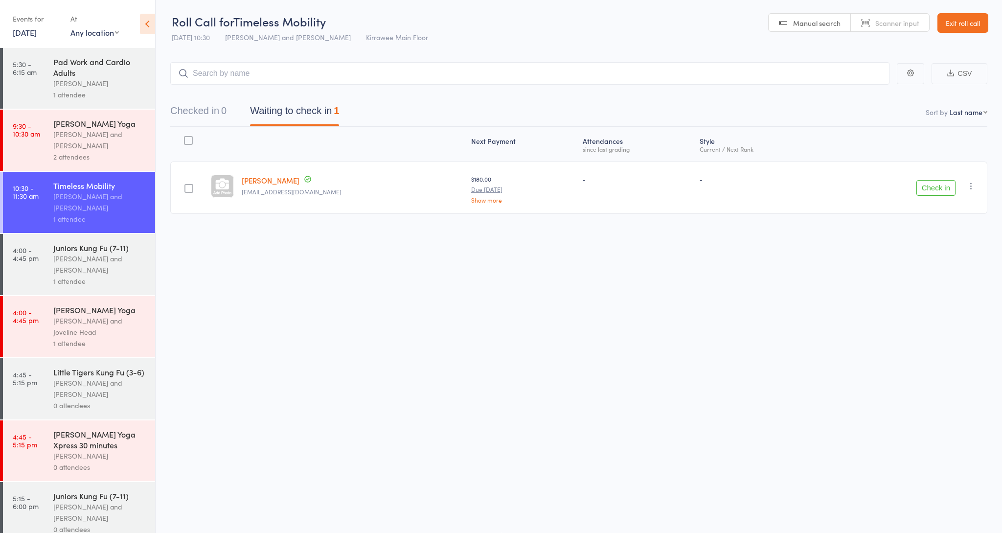
click at [942, 189] on button "Check in" at bounding box center [935, 188] width 39 height 16
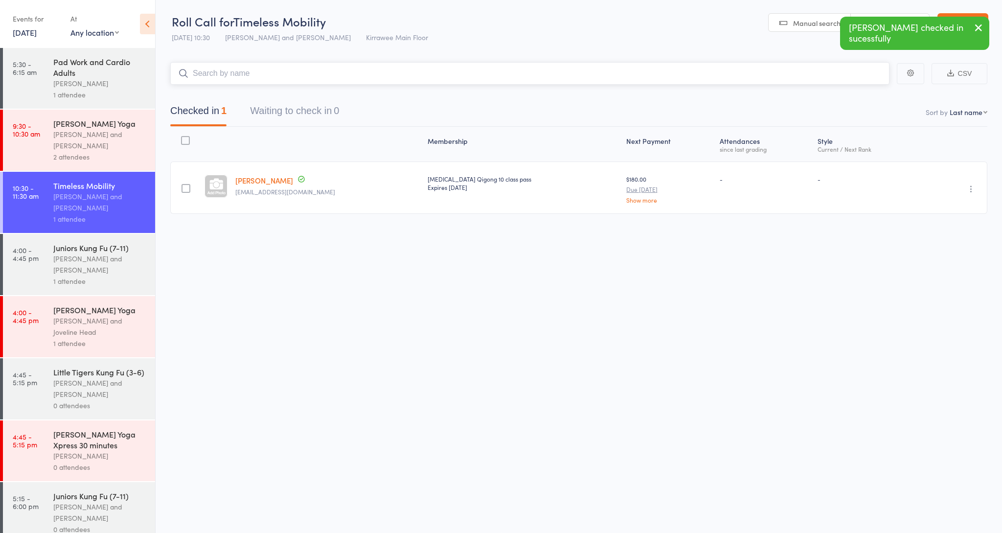
click at [552, 83] on input "search" at bounding box center [529, 73] width 719 height 22
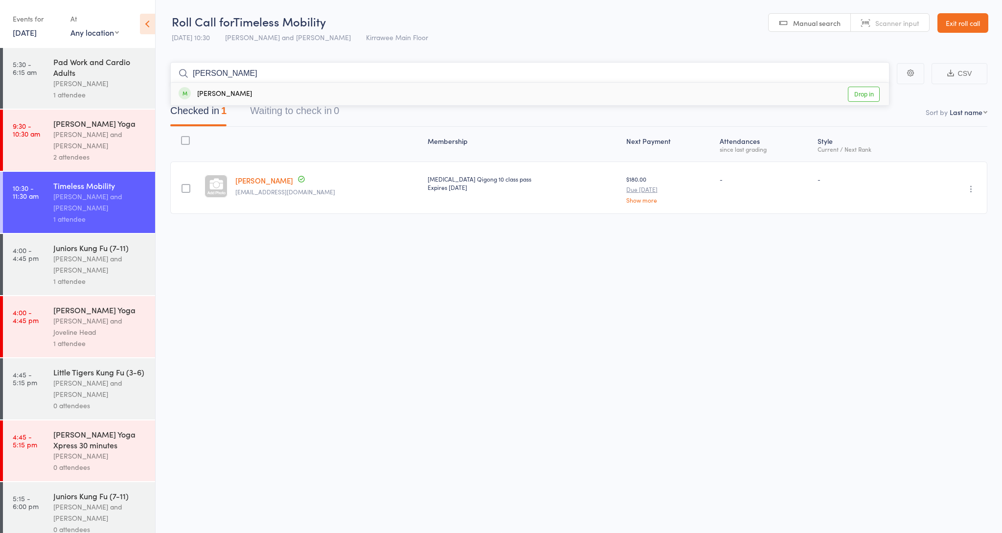
type input "jim"
click at [870, 92] on link "Drop in" at bounding box center [864, 94] width 32 height 15
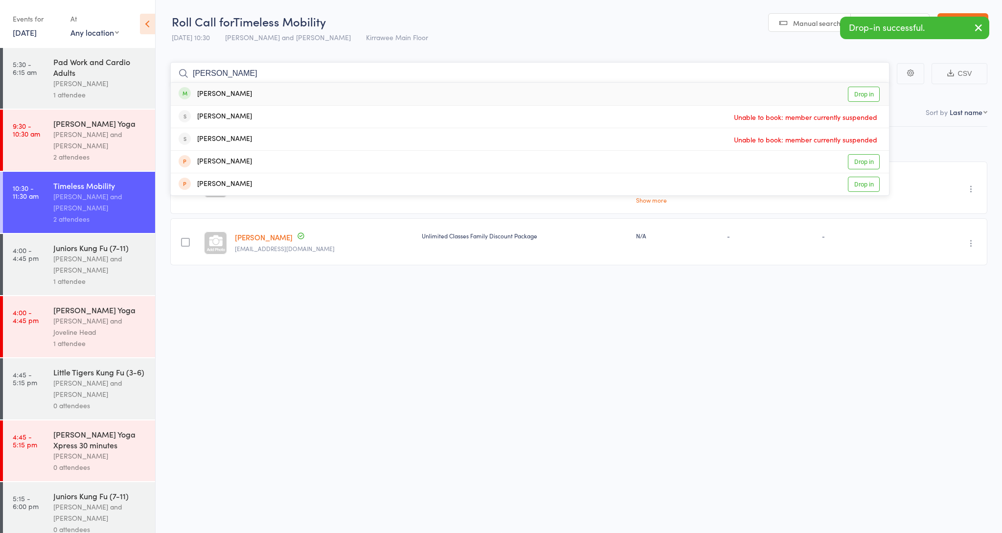
type input "dorothy"
click at [868, 93] on link "Drop in" at bounding box center [864, 94] width 32 height 15
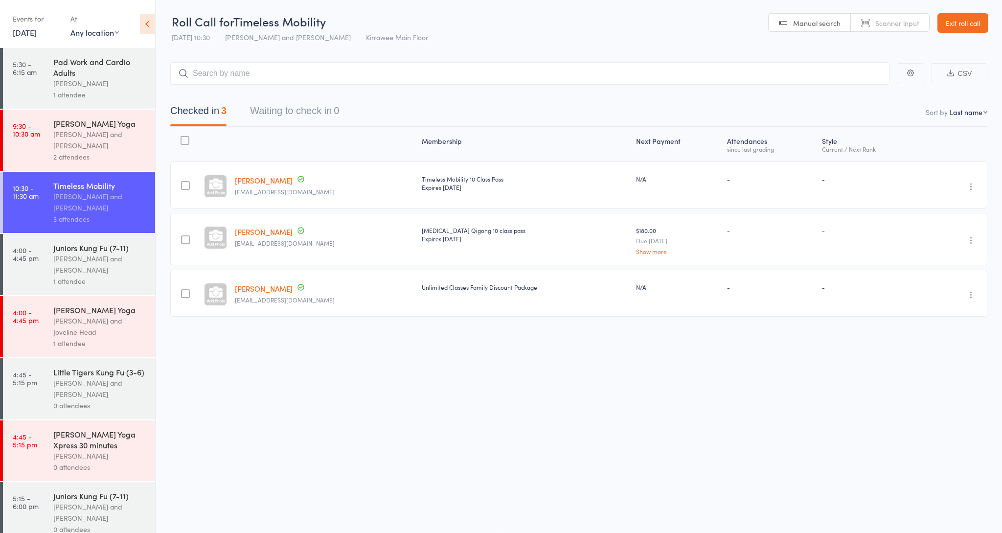
click at [251, 231] on link "[PERSON_NAME]" at bounding box center [264, 231] width 58 height 10
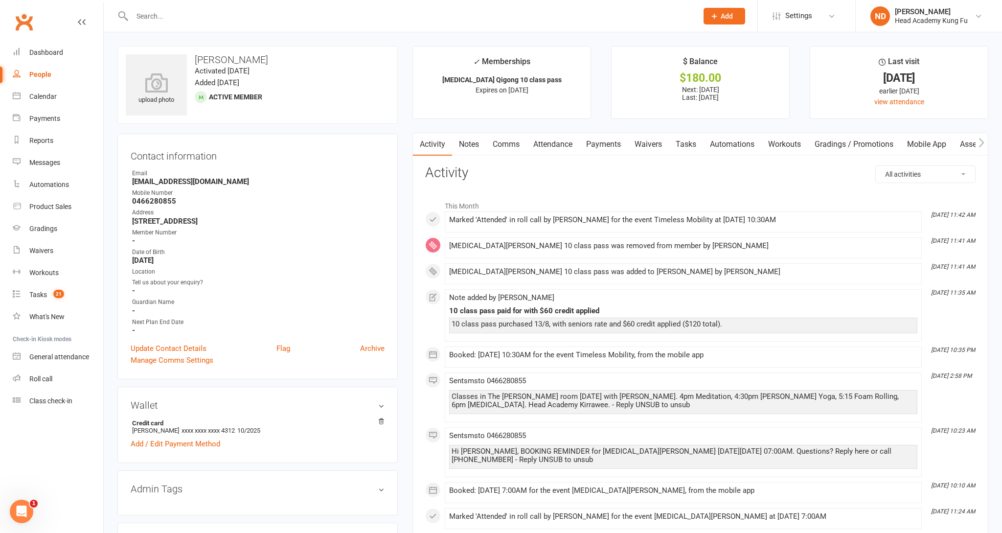
click at [602, 146] on link "Payments" at bounding box center [603, 144] width 48 height 22
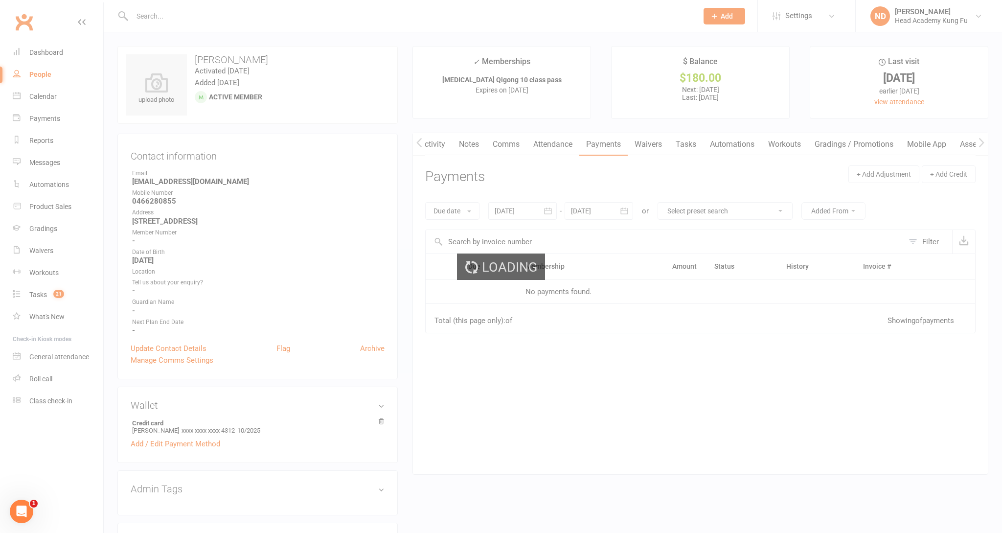
scroll to position [0, 0]
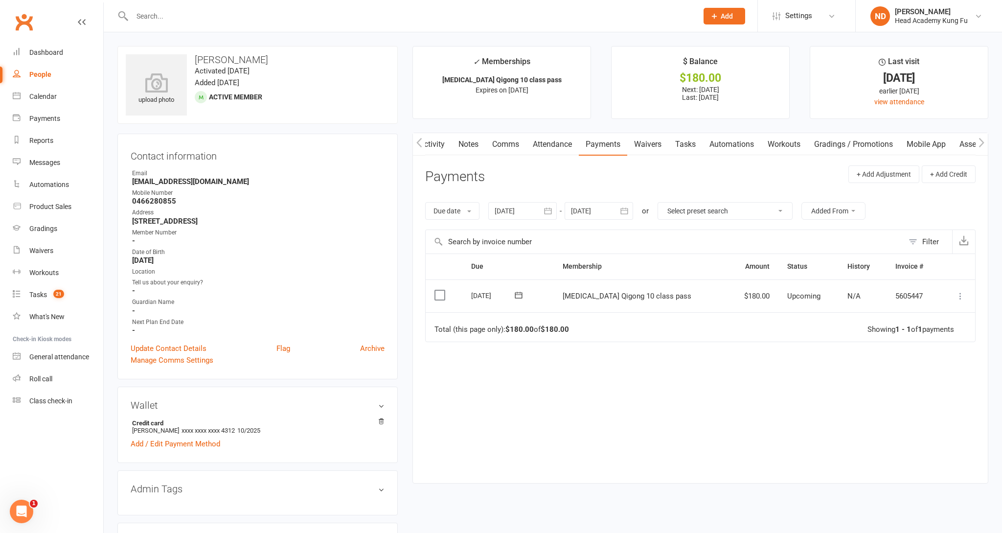
click at [963, 298] on icon at bounding box center [960, 296] width 10 height 10
click at [928, 336] on link "Mark as Paid (POS)" at bounding box center [917, 335] width 97 height 20
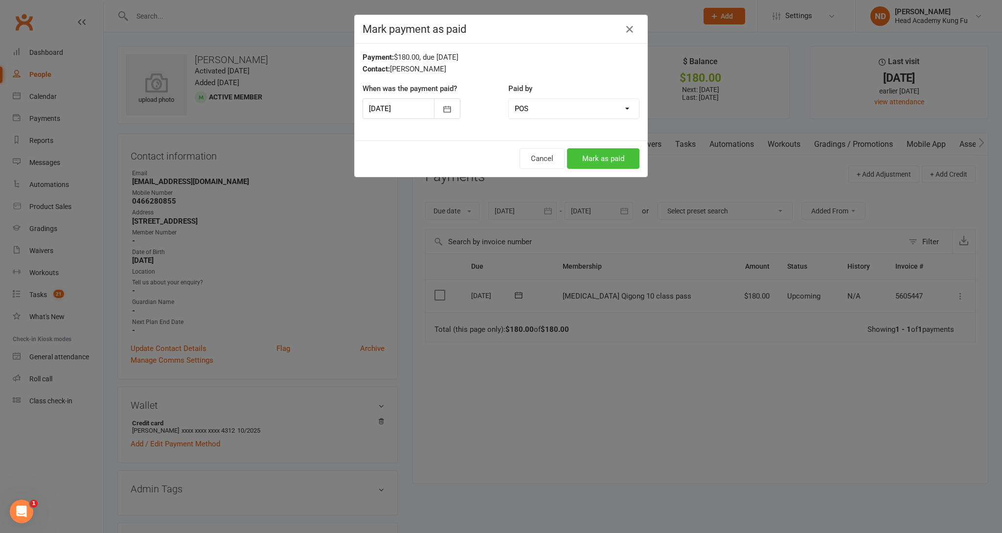
click at [624, 165] on button "Mark as paid" at bounding box center [603, 158] width 72 height 21
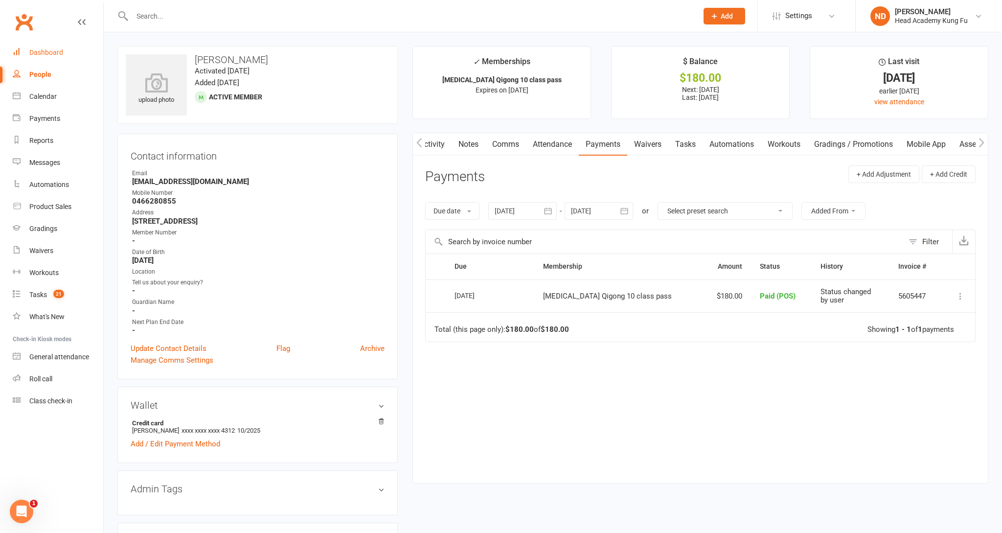
click at [60, 54] on div "Dashboard" at bounding box center [46, 52] width 34 height 8
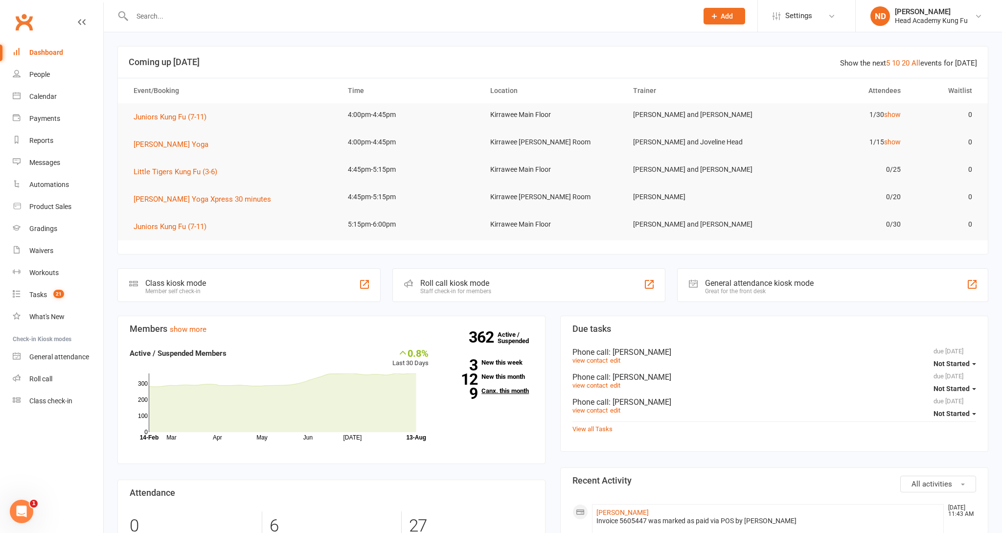
click at [490, 392] on link "9 Canx. this month" at bounding box center [488, 390] width 90 height 6
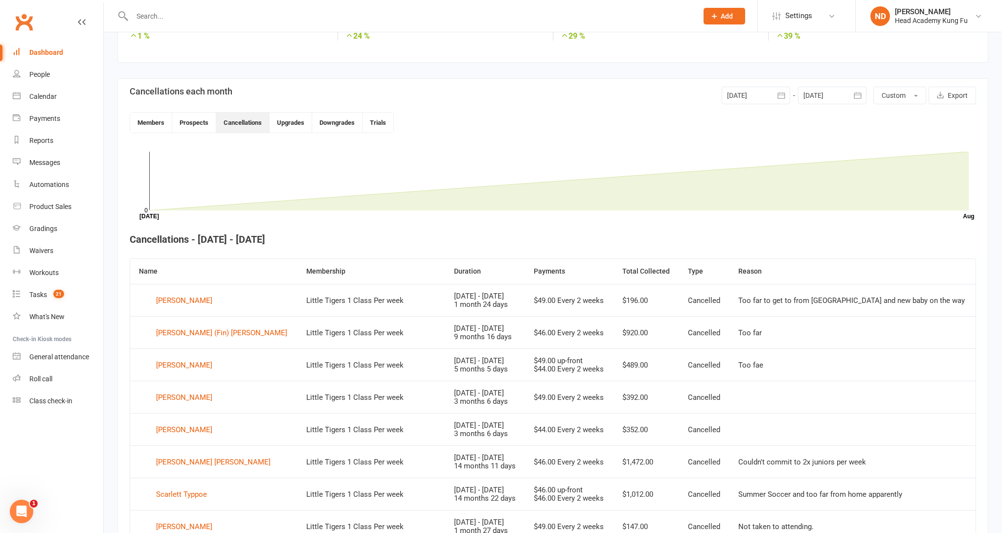
scroll to position [187, 0]
click at [30, 50] on div "Dashboard" at bounding box center [46, 52] width 34 height 8
